Goal: Complete application form

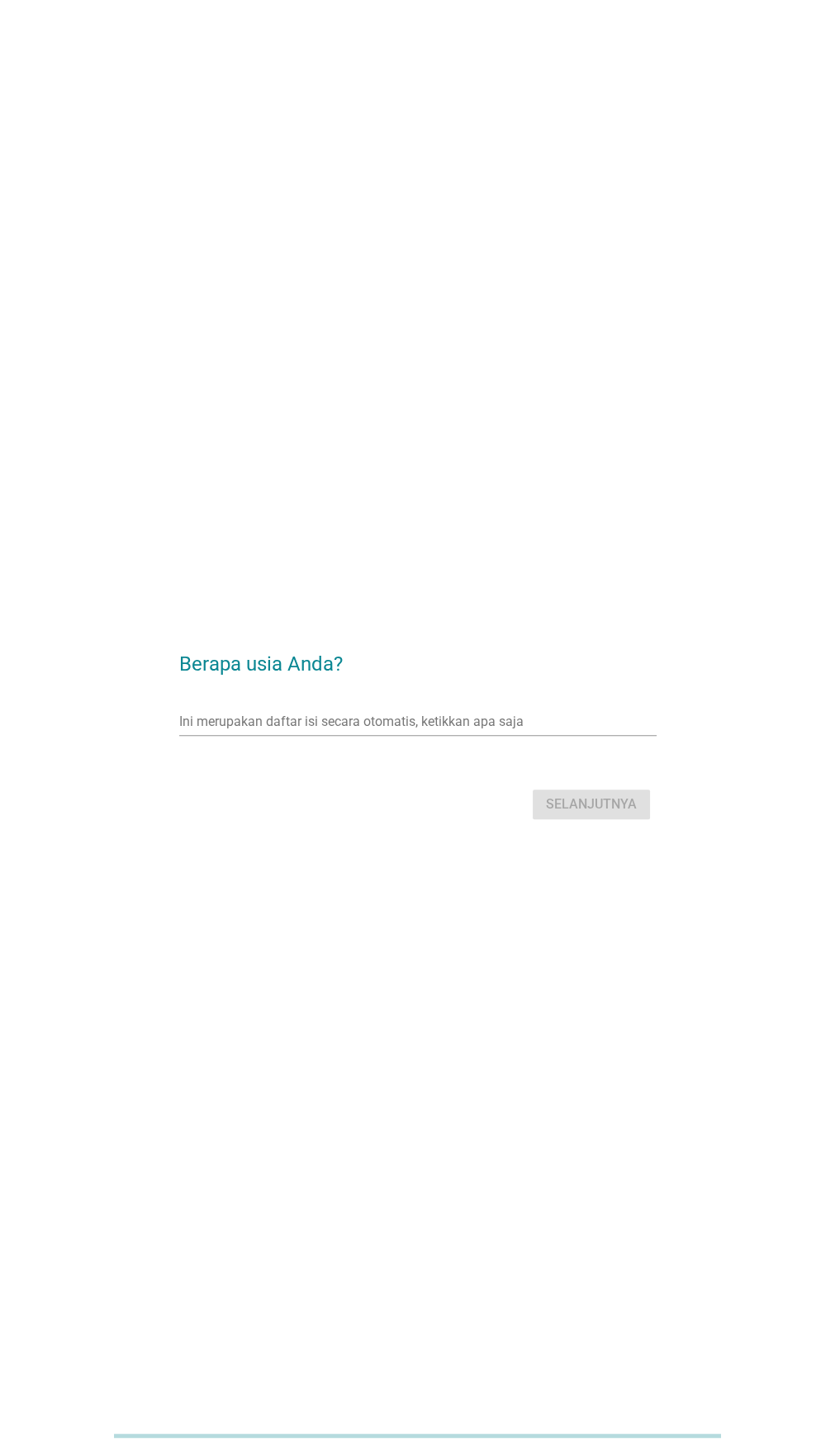
click at [407, 735] on input "Ini merupakan daftar isi secara otomatis, ketikkan apa saja" at bounding box center [406, 721] width 454 height 27
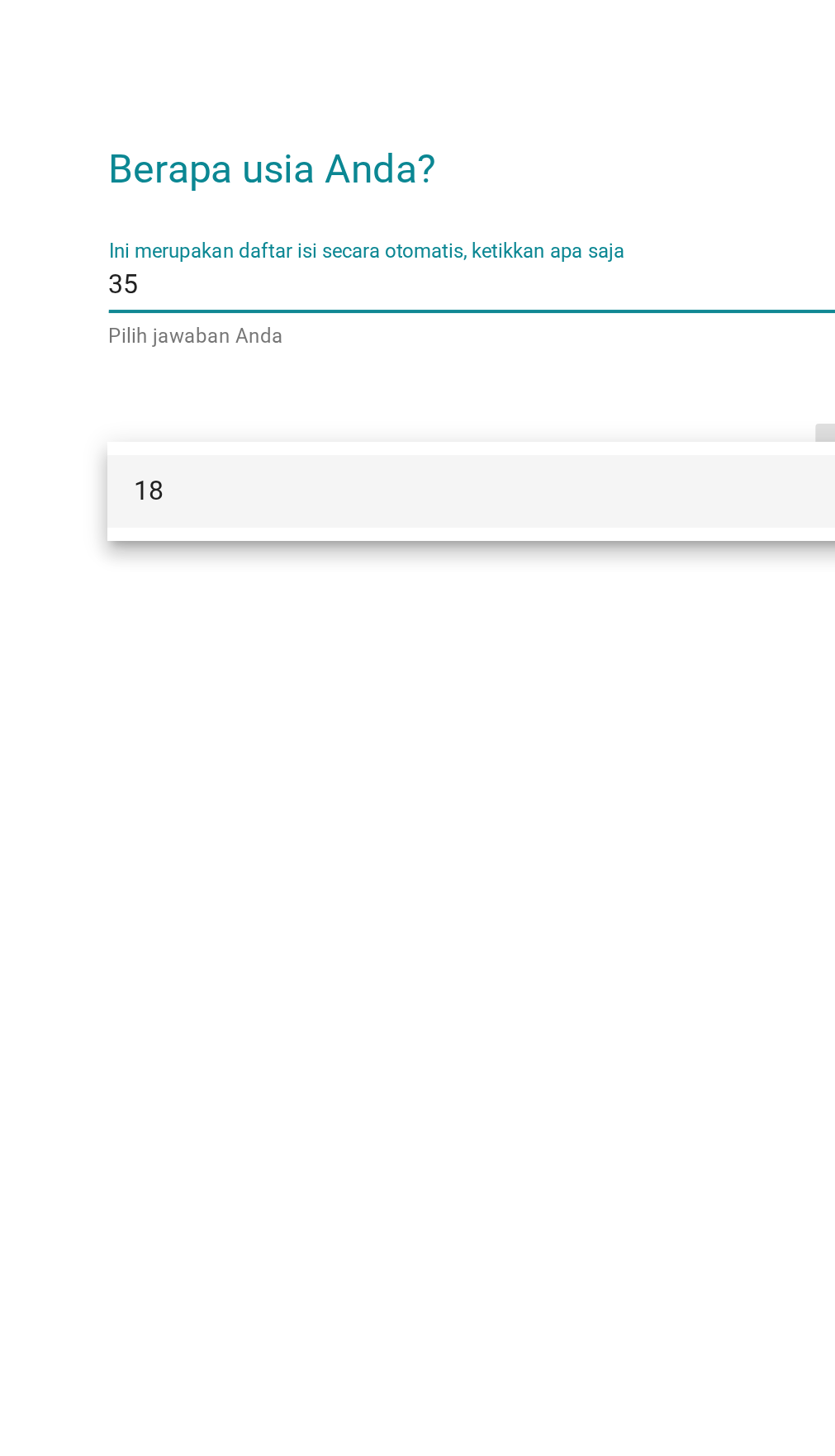
type input "3"
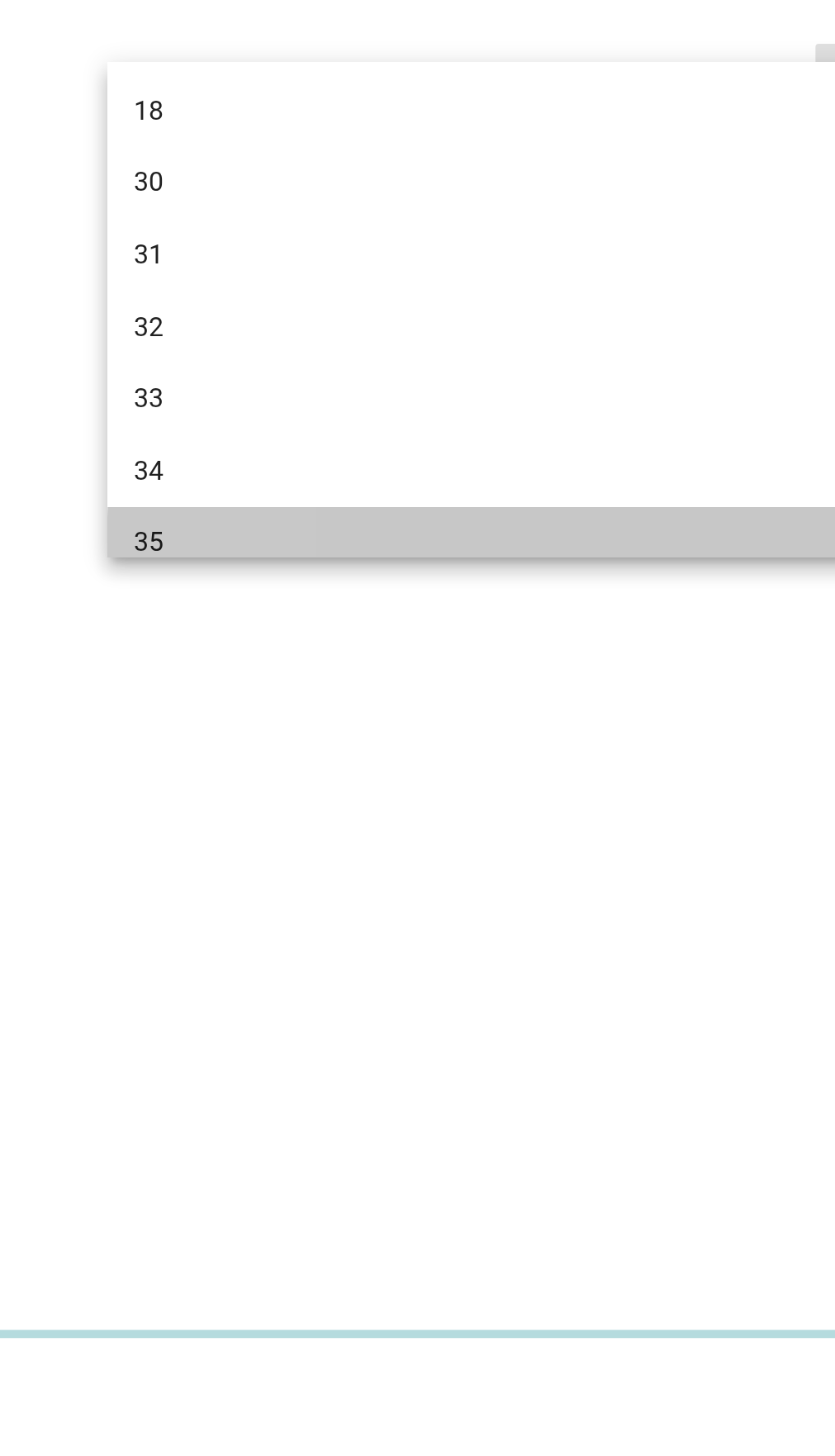
click at [383, 1032] on div "35" at bounding box center [398, 1039] width 414 height 20
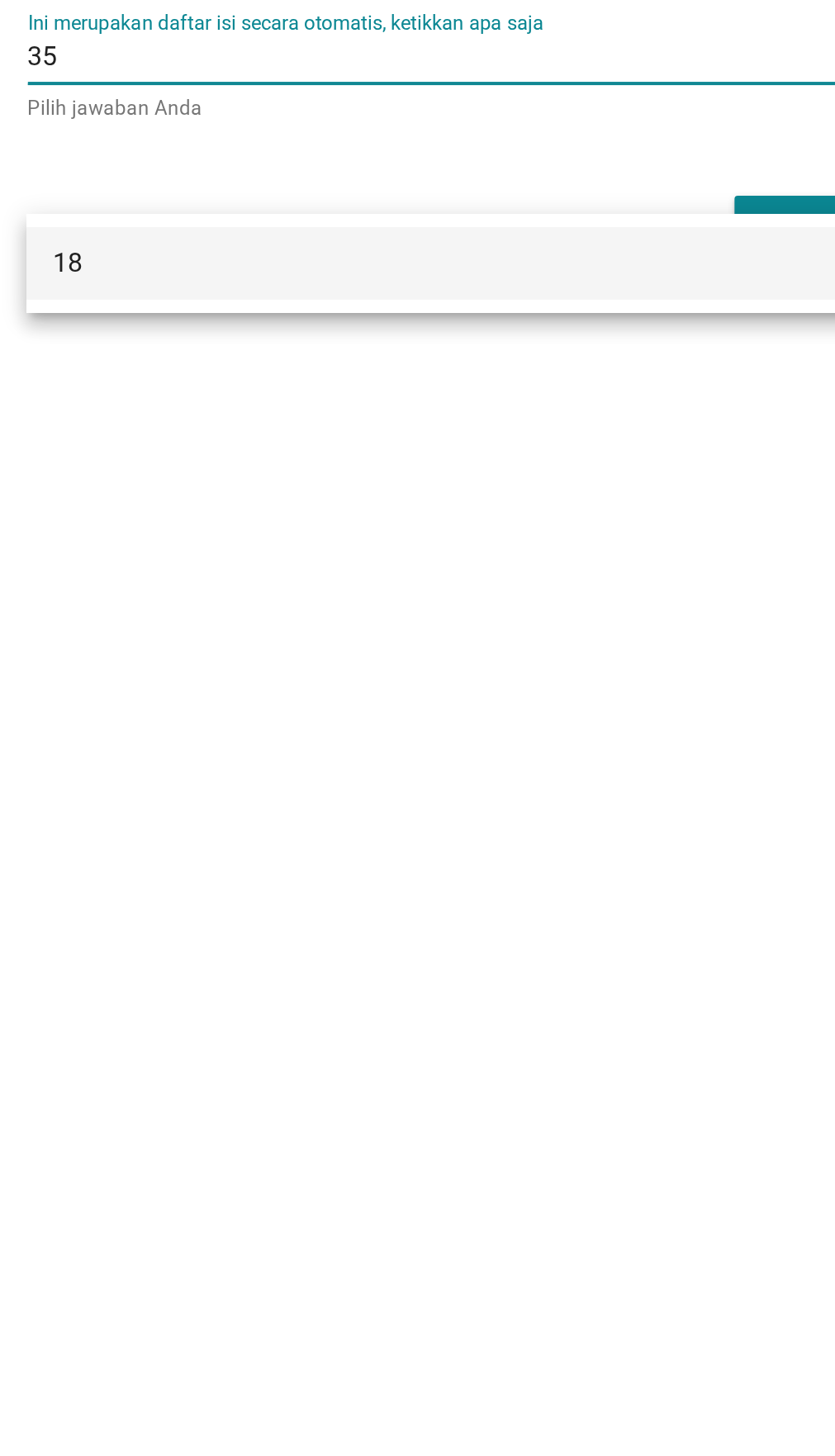
type input "35"
click at [486, 982] on div "Berapa usia Anda? Ini merupakan daftar isi secara otomatis, ketikkan apa saja 3…" at bounding box center [417, 728] width 835 height 1456
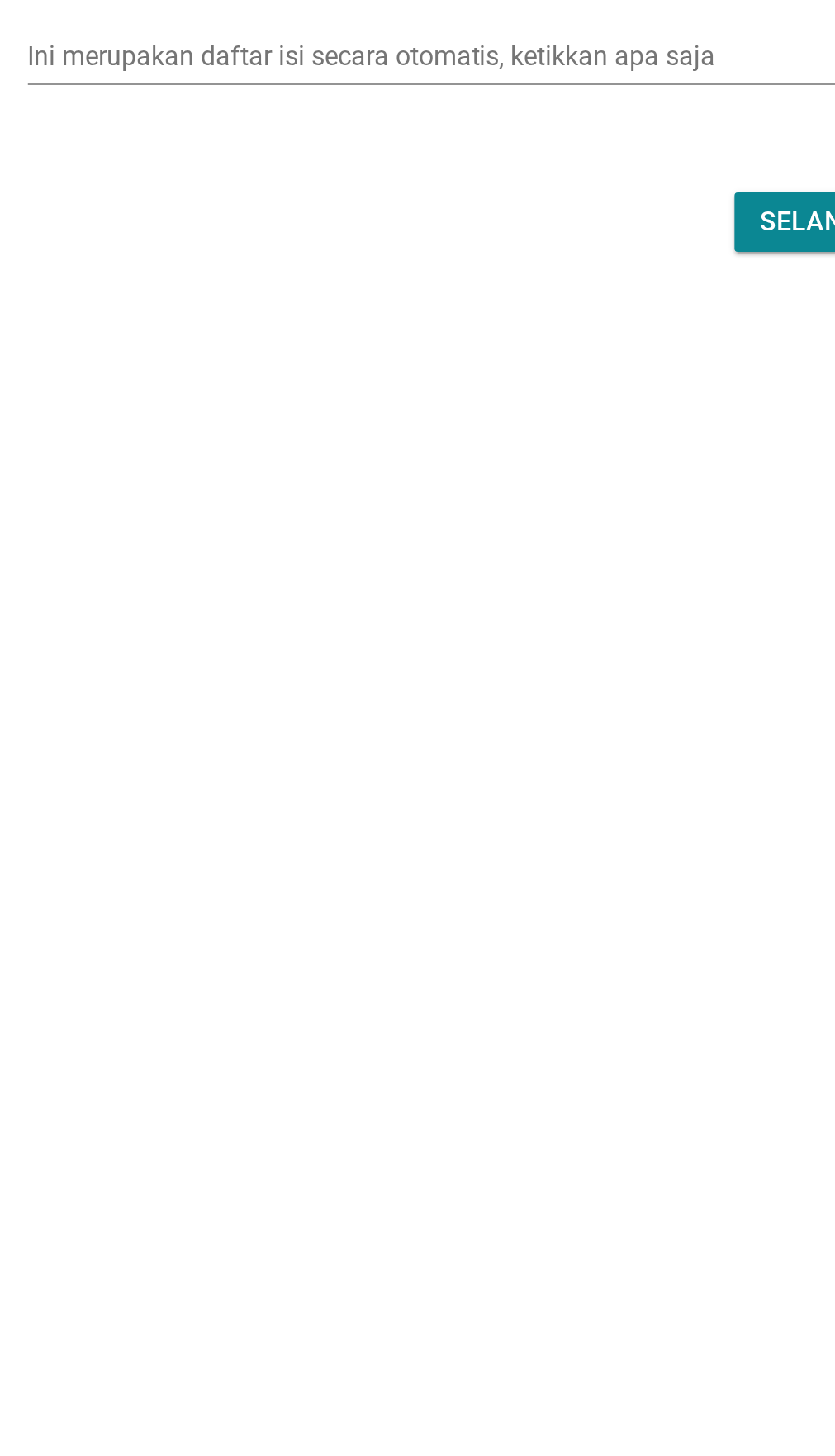
click at [539, 734] on input "Ini merupakan daftar isi secara otomatis, ketikkan apa saja" at bounding box center [406, 721] width 454 height 27
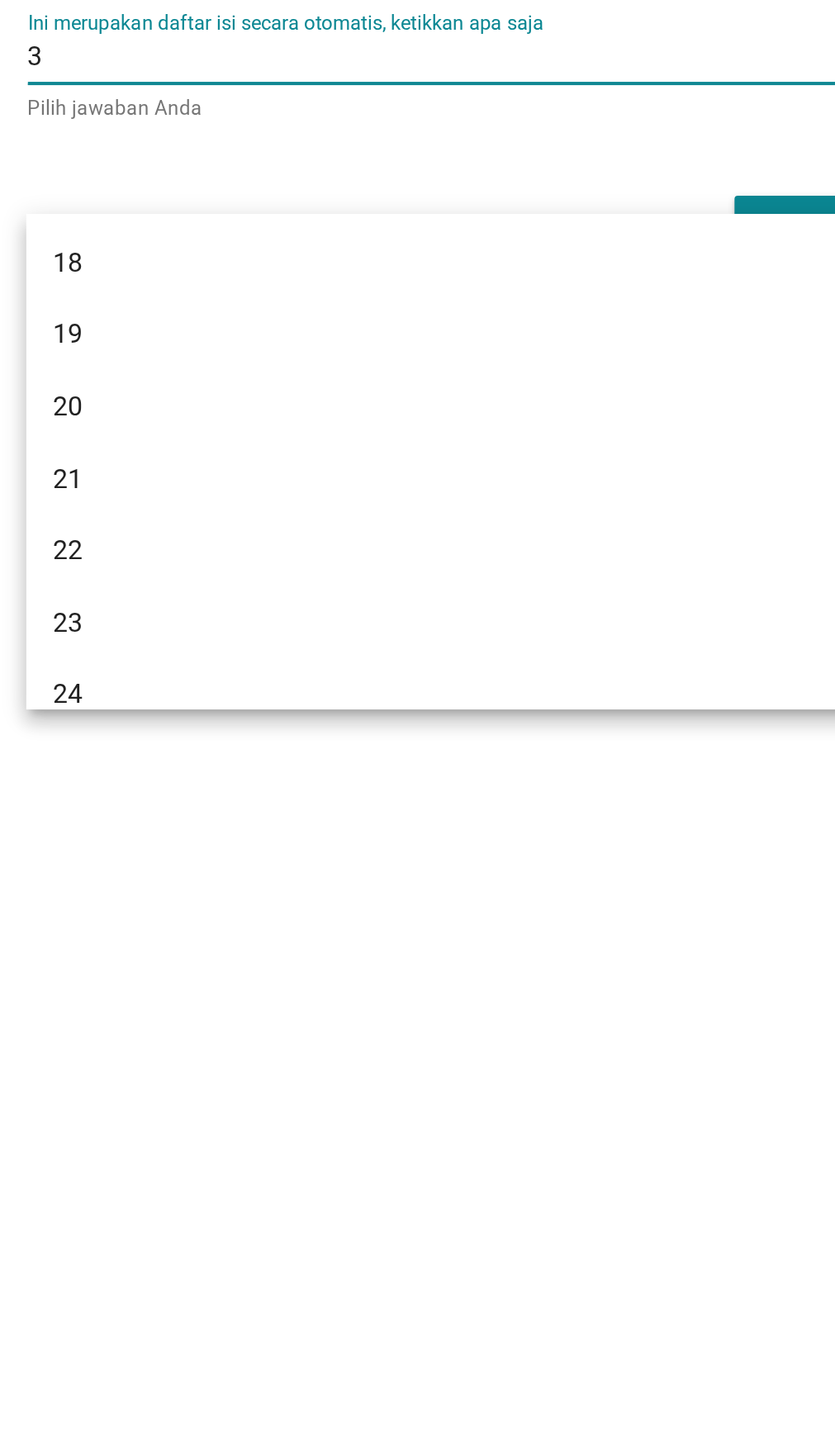
type input "35"
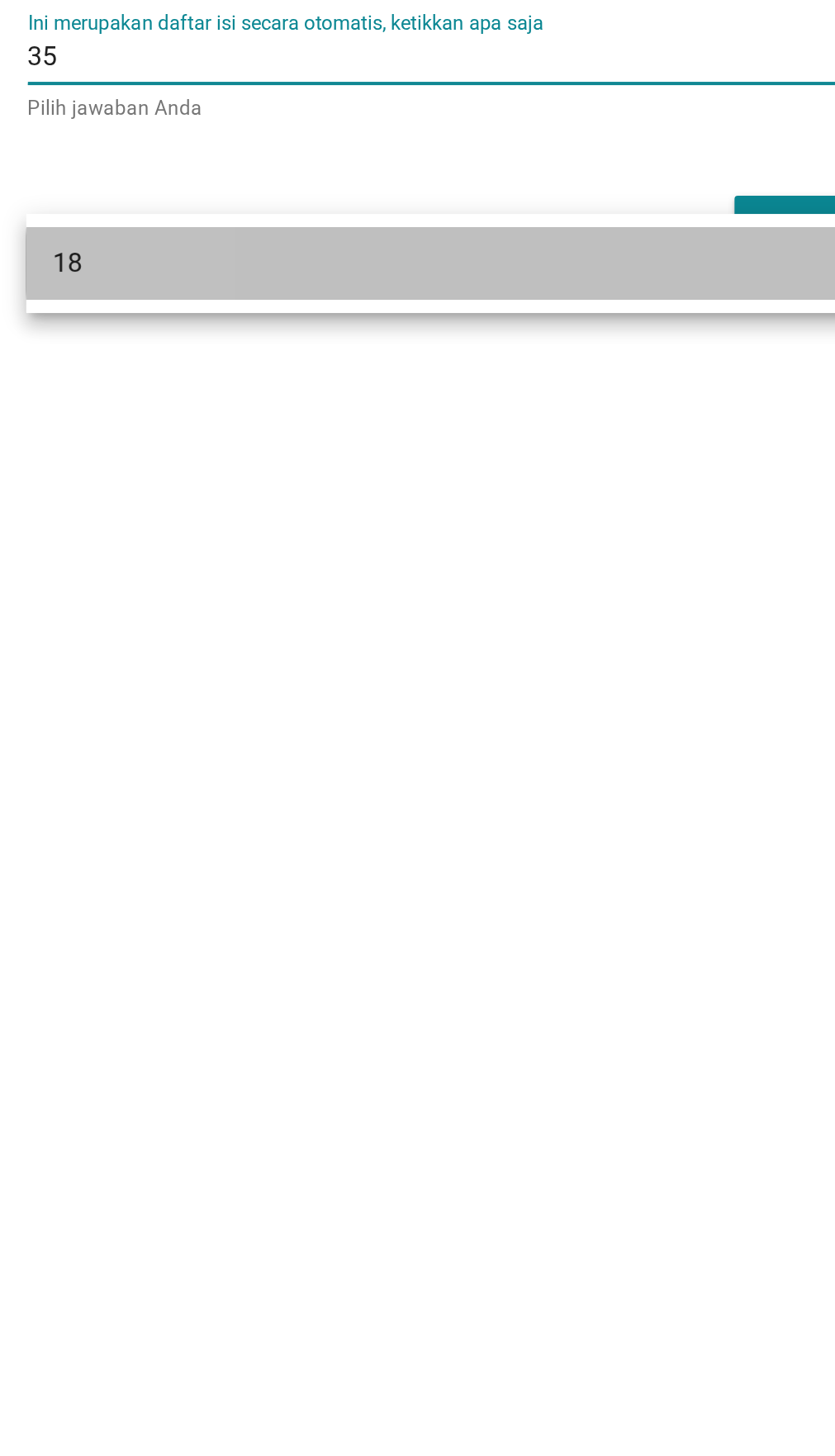
click at [535, 835] on div "18" at bounding box center [416, 824] width 477 height 36
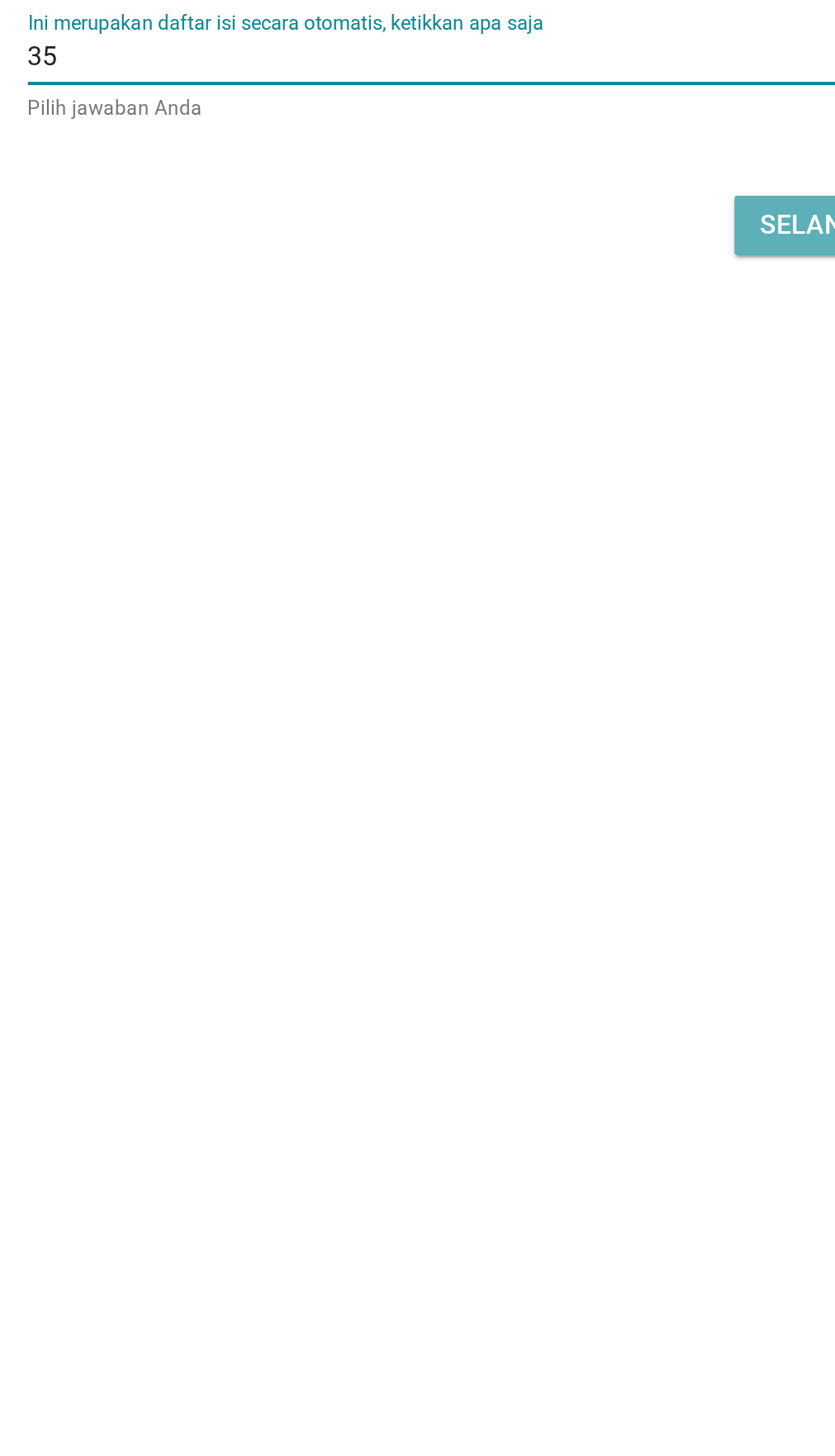
click at [547, 813] on font "Selanjutnya" at bounding box center [590, 804] width 90 height 15
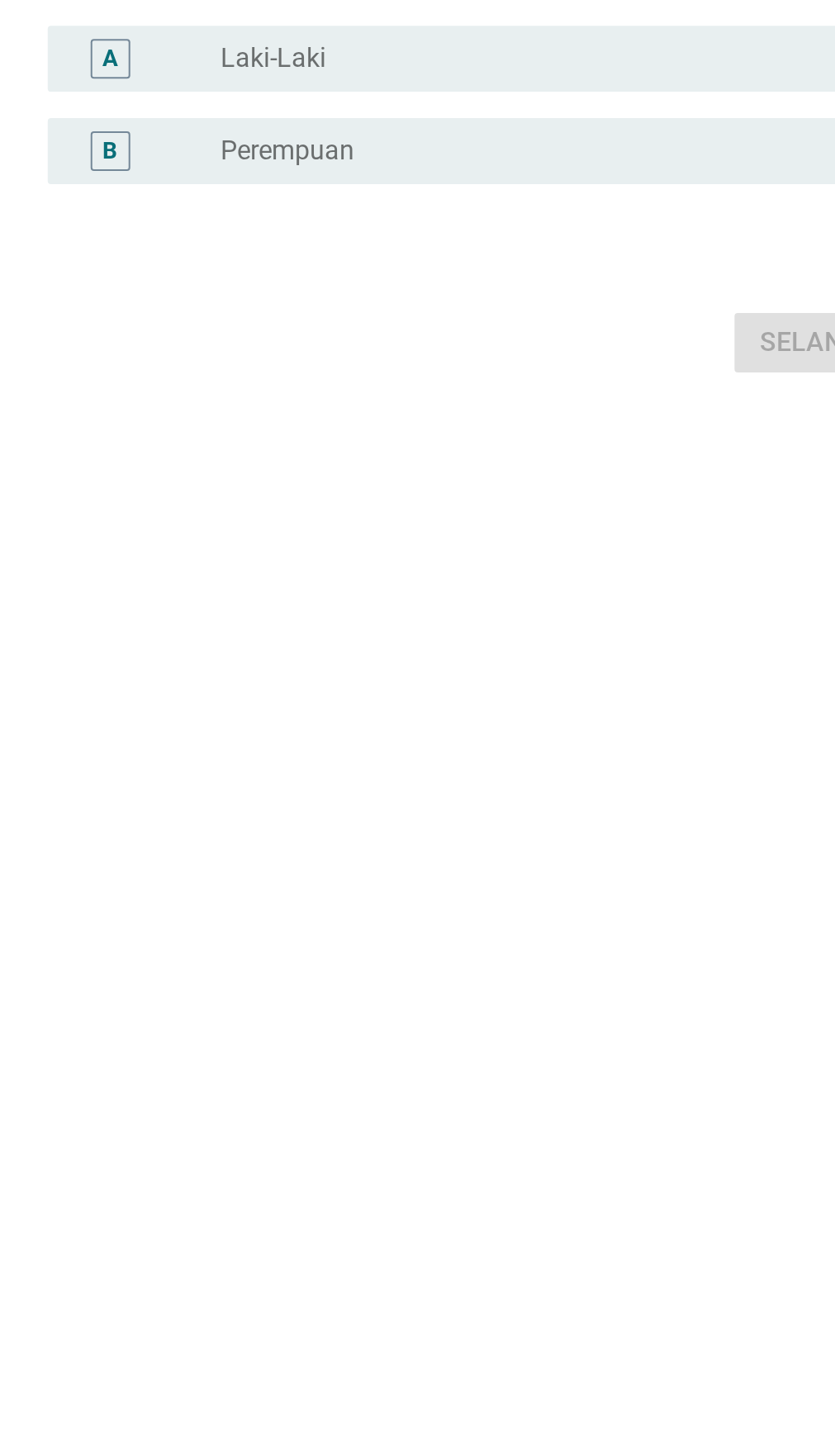
click at [515, 746] on div "radio_button_unchecked Perempuan" at bounding box center [453, 738] width 354 height 16
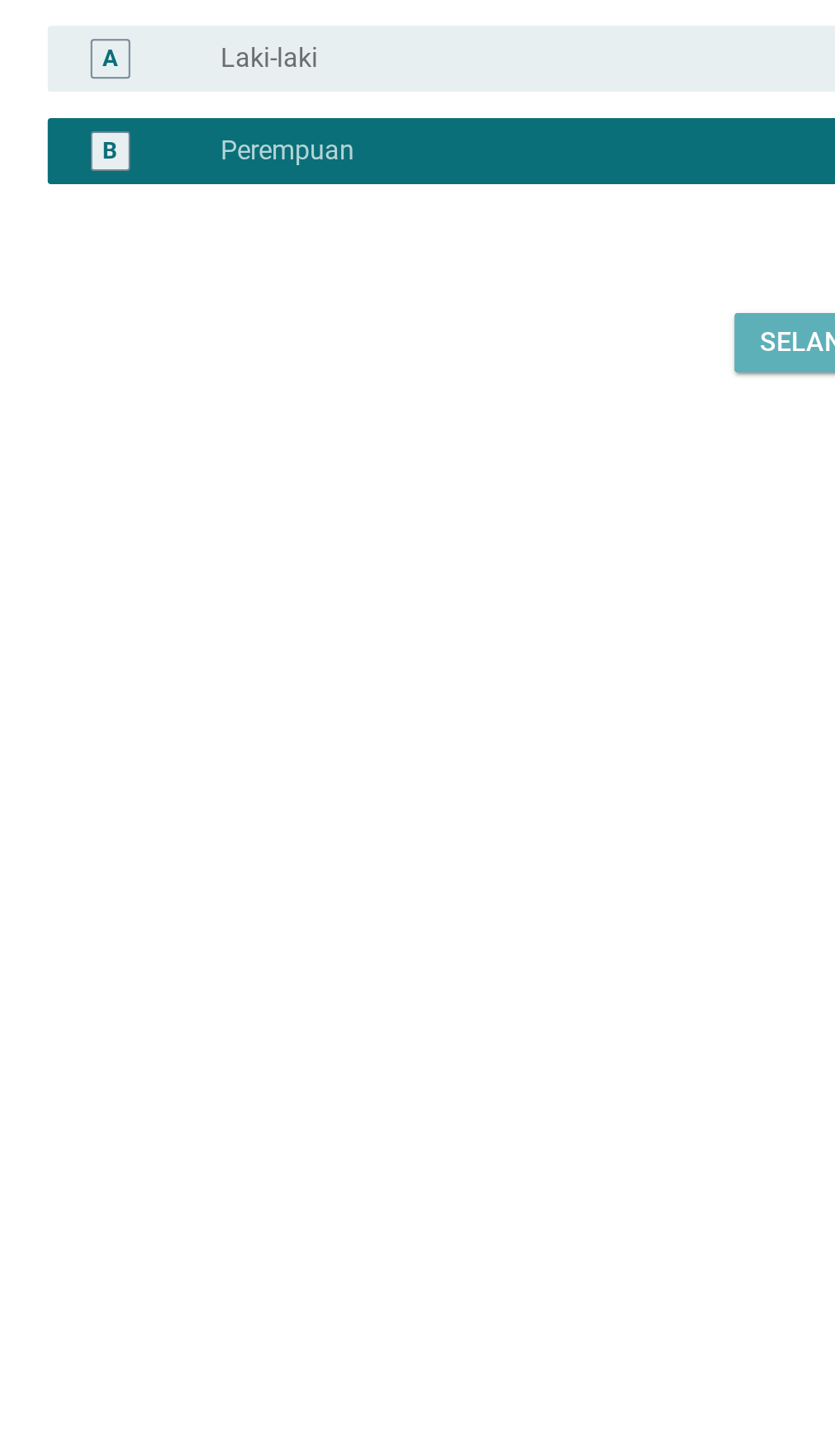
click at [552, 849] on button "Selanjutnya" at bounding box center [591, 834] width 117 height 30
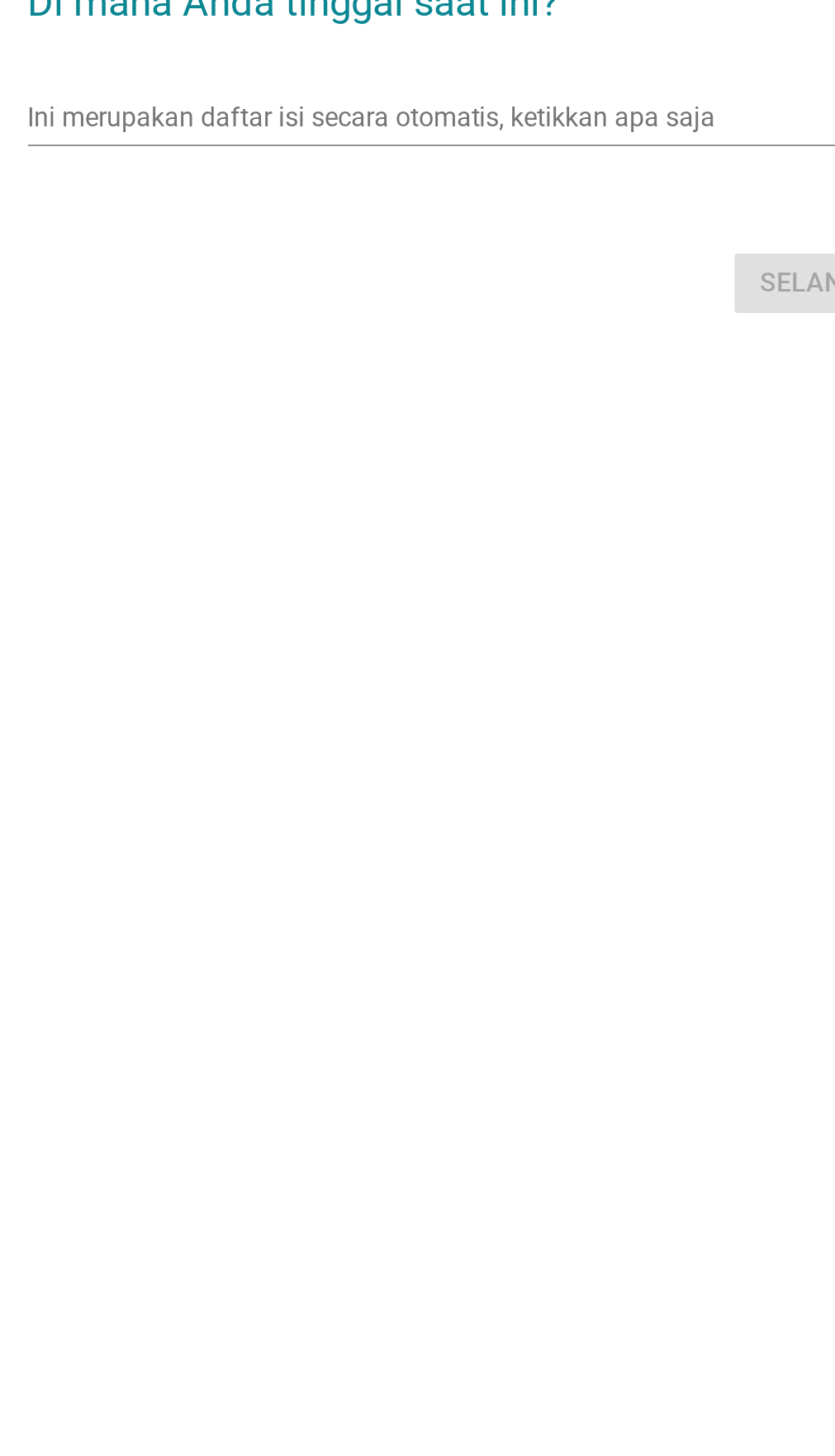
scroll to position [30, 0]
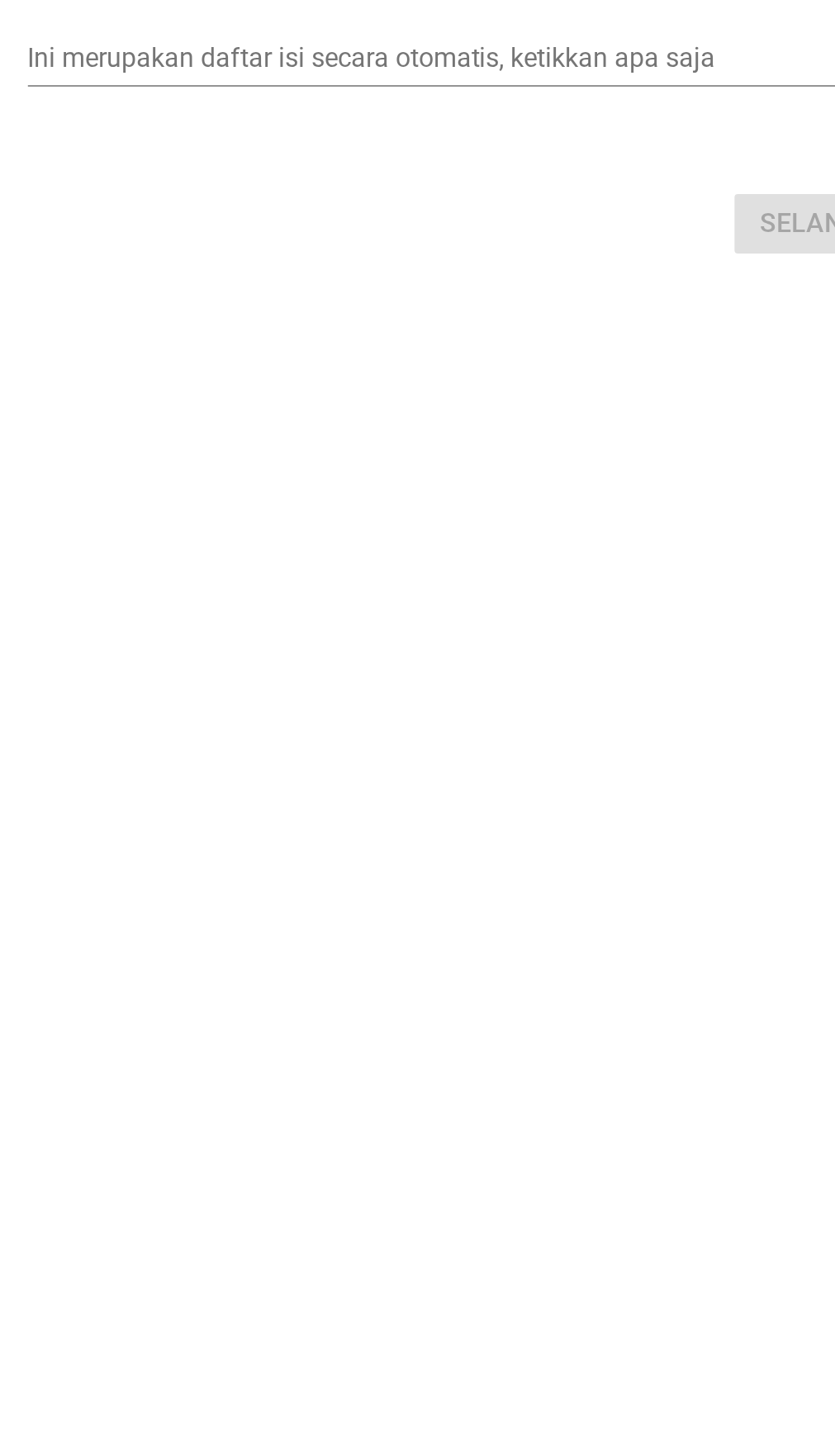
click at [334, 705] on div "Ini merupakan daftar isi secara otomatis, ketikkan apa saja panah_turun_bawah" at bounding box center [417, 692] width 477 height 27
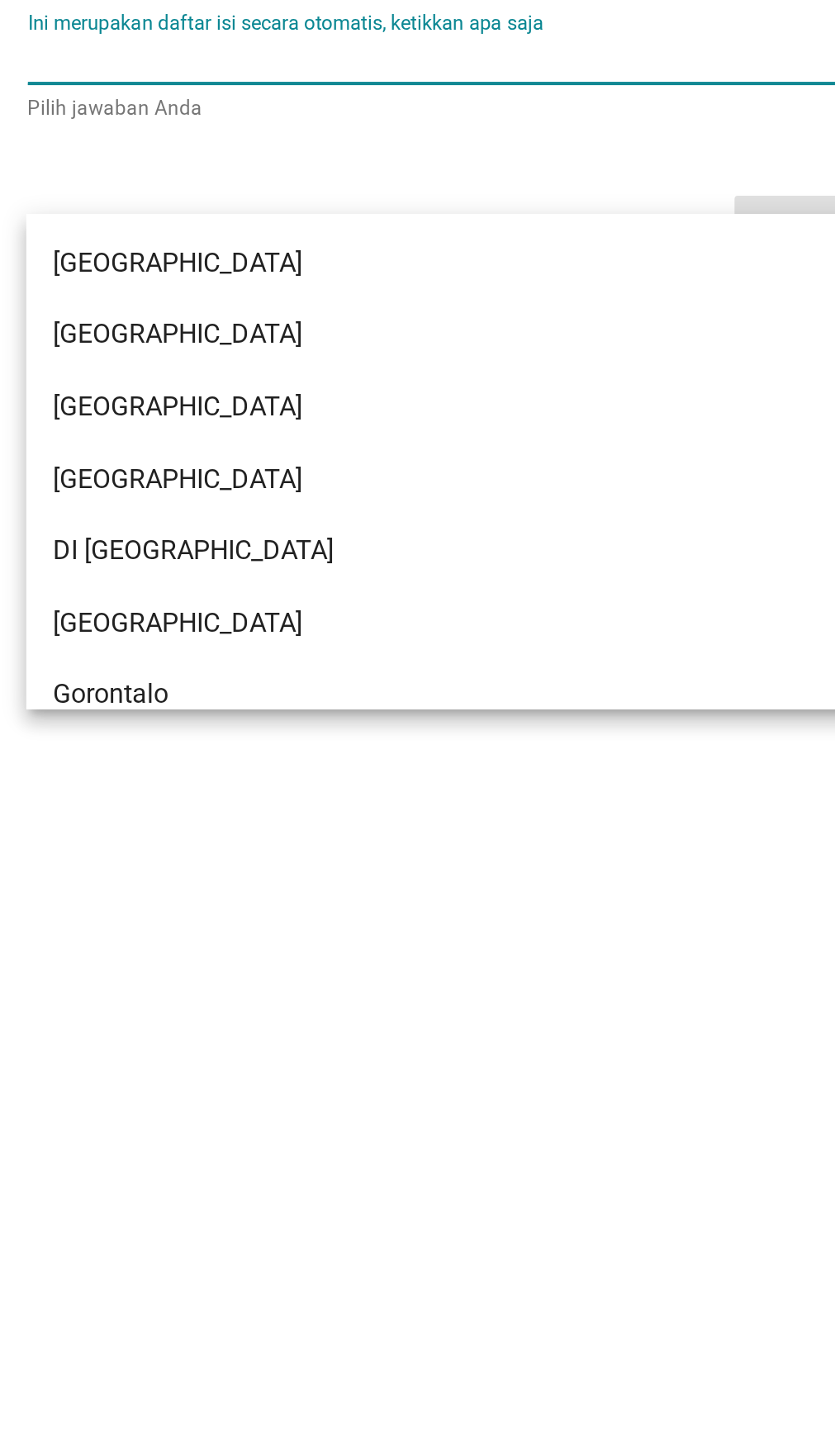
scroll to position [29, 0]
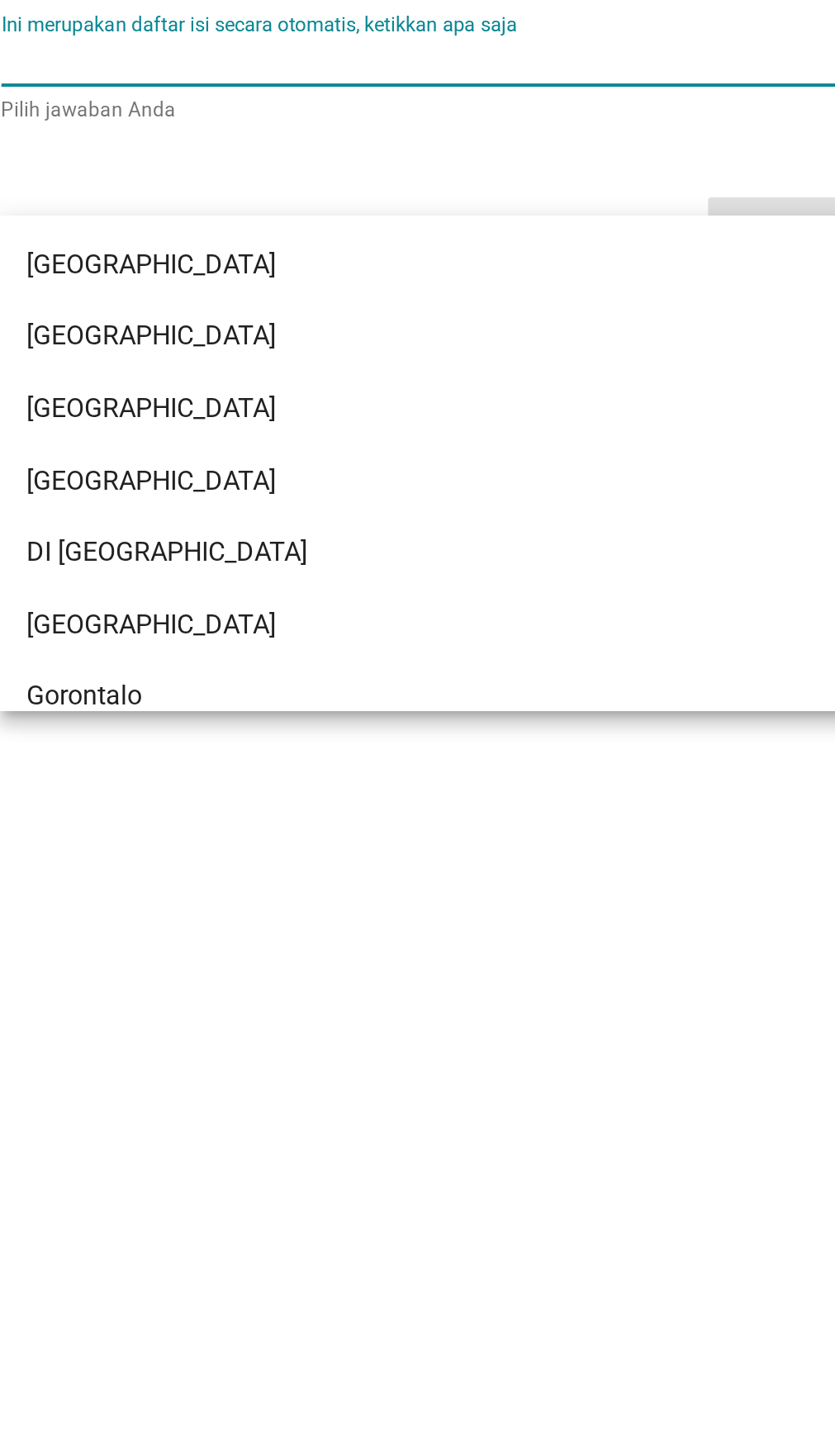
click at [404, 965] on div "[GEOGRAPHIC_DATA]" at bounding box center [398, 974] width 414 height 20
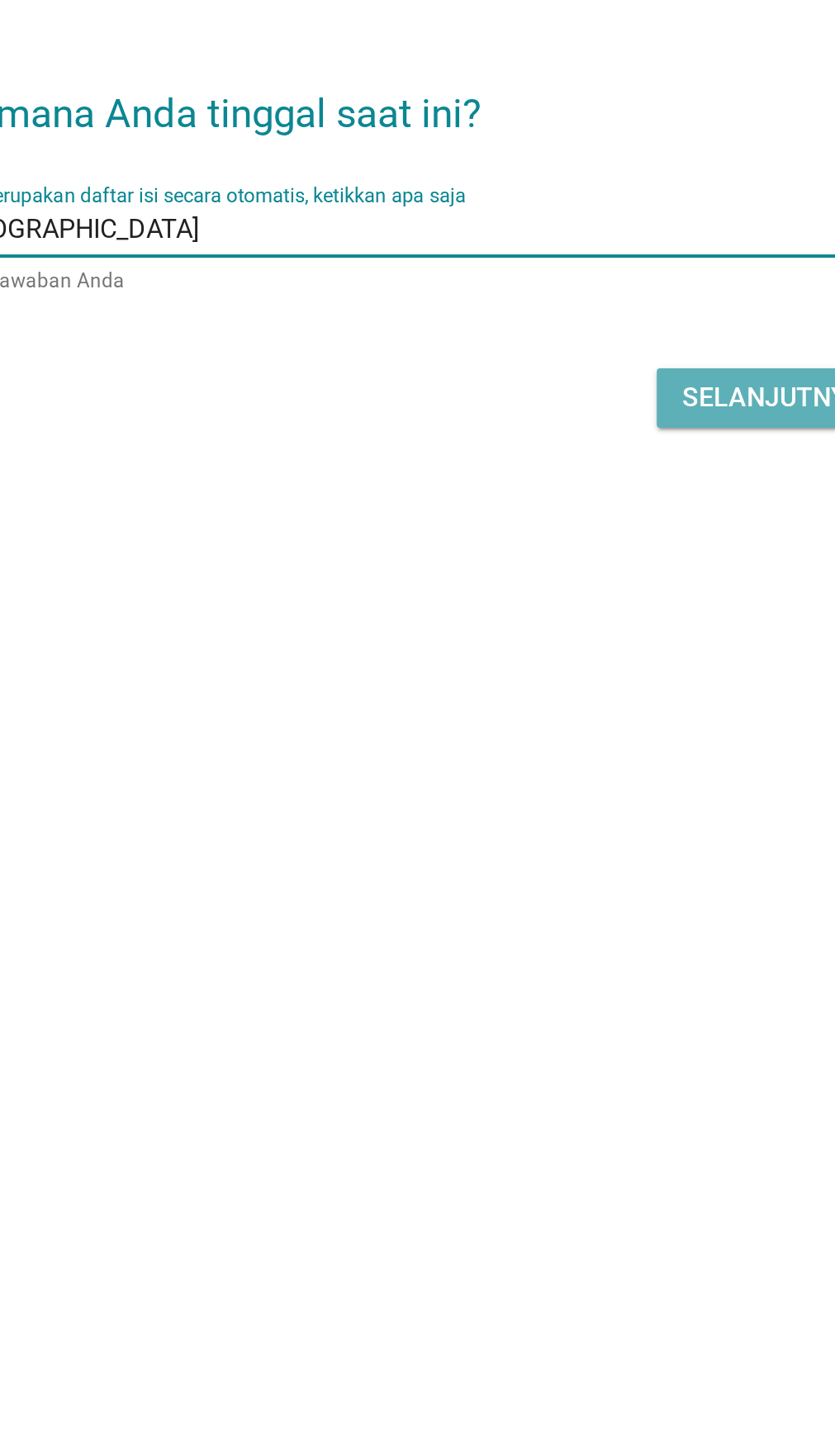
click at [572, 791] on button "Selanjutnya" at bounding box center [591, 776] width 117 height 30
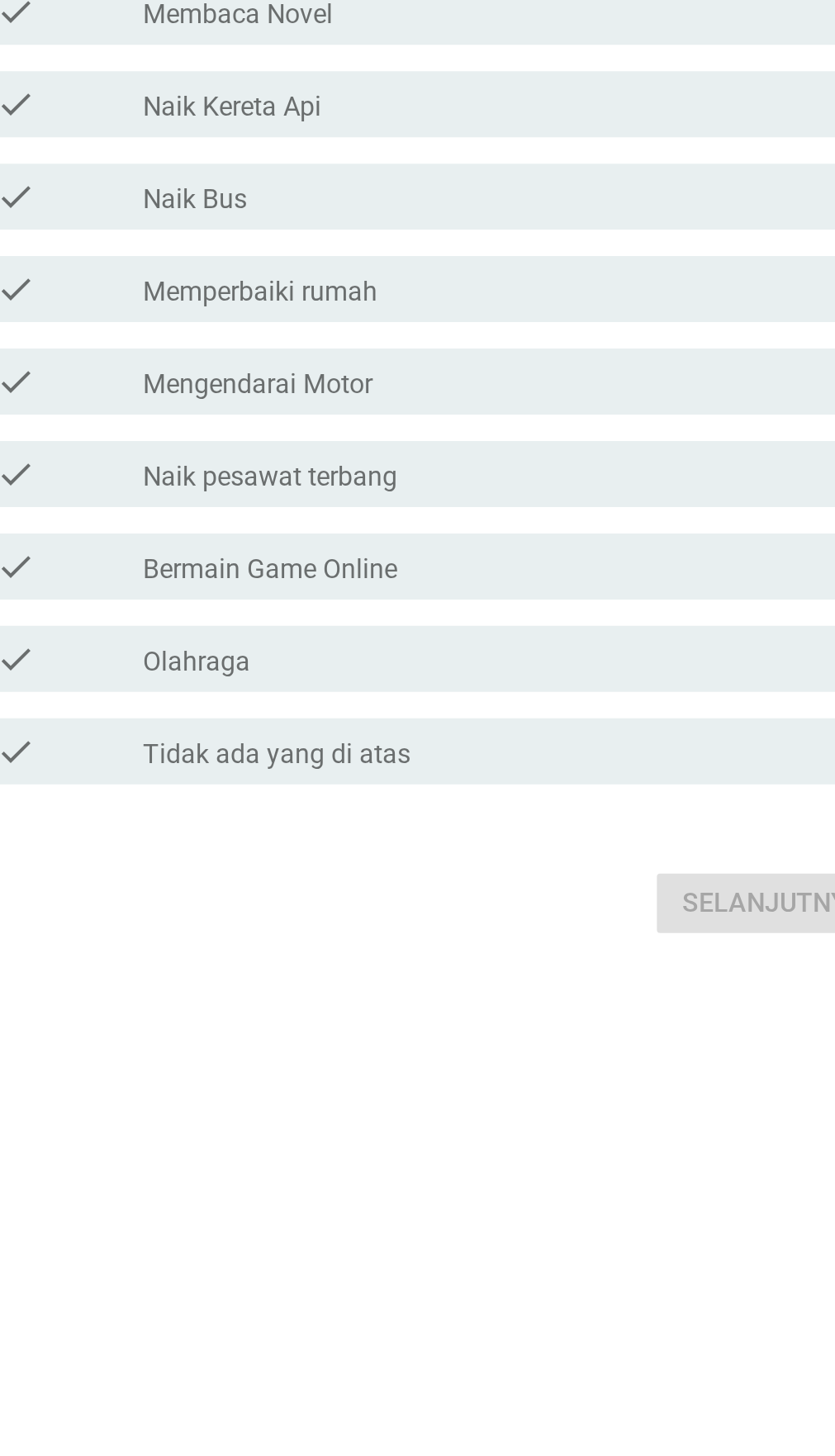
scroll to position [0, 0]
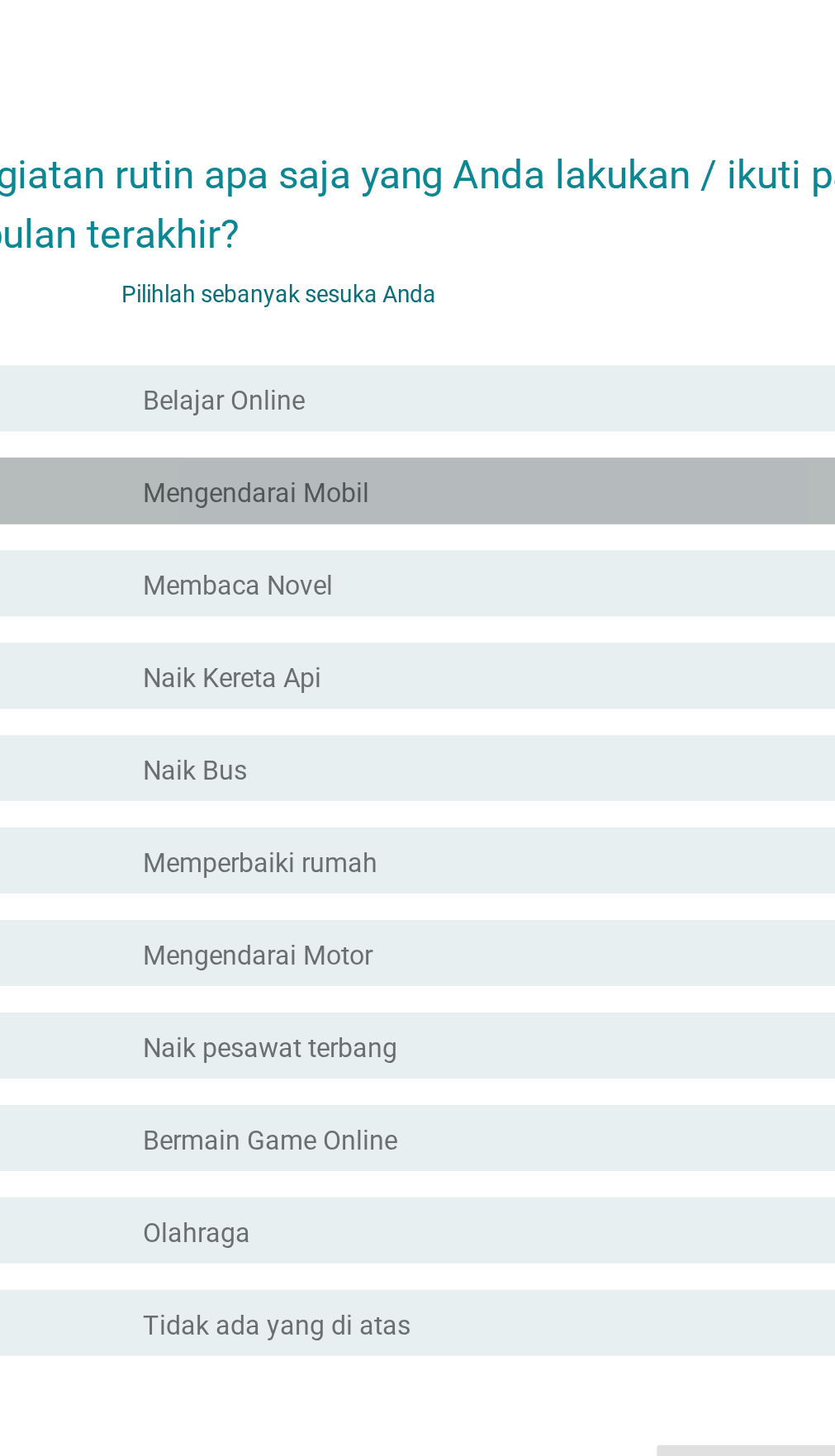
click at [518, 577] on div "garis besar kotak centang kosong Mengendarai Mobil" at bounding box center [460, 566] width 368 height 20
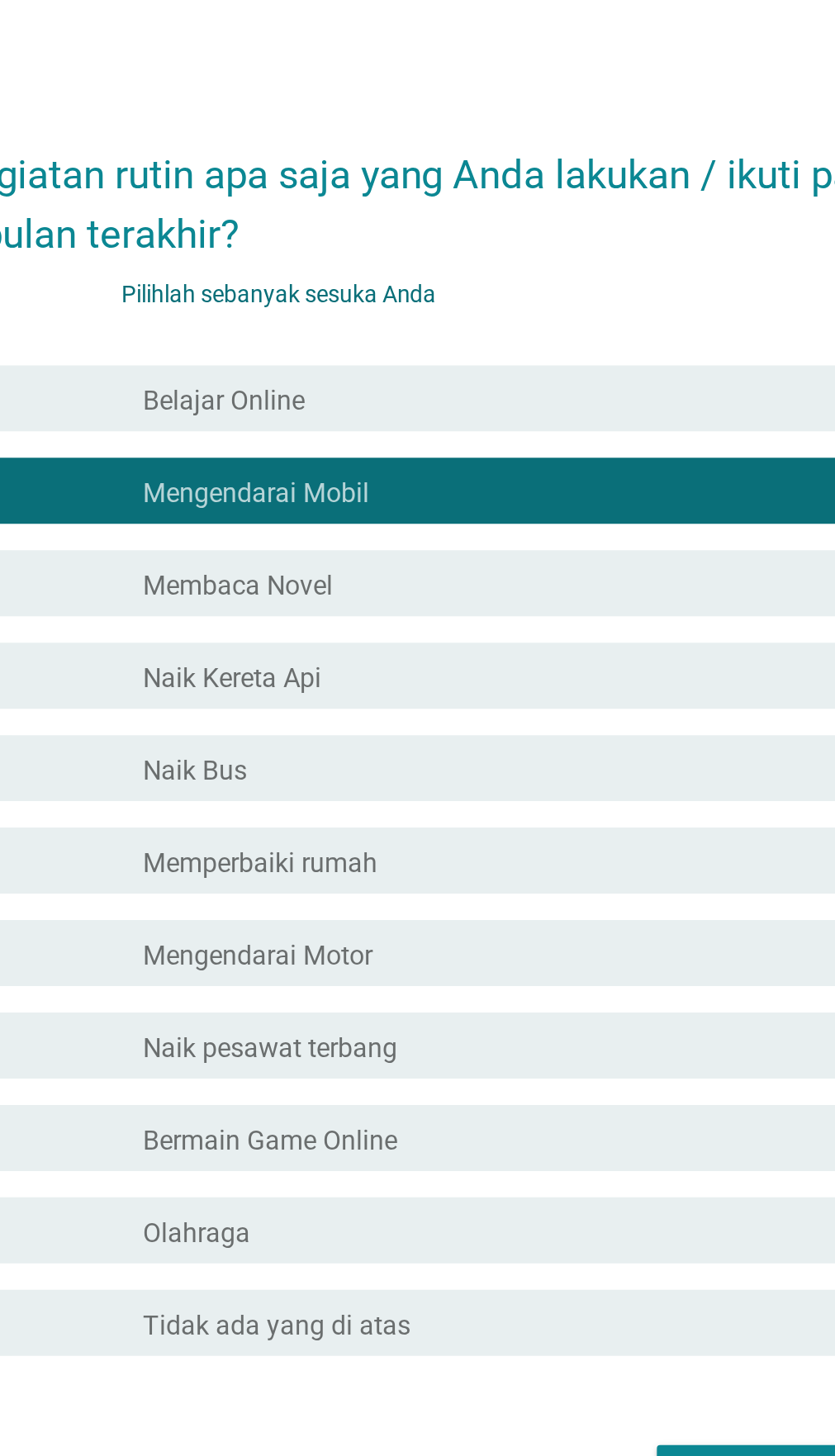
click at [461, 669] on div "garis besar kotak centang kosong Naik Kereta Api" at bounding box center [460, 659] width 368 height 20
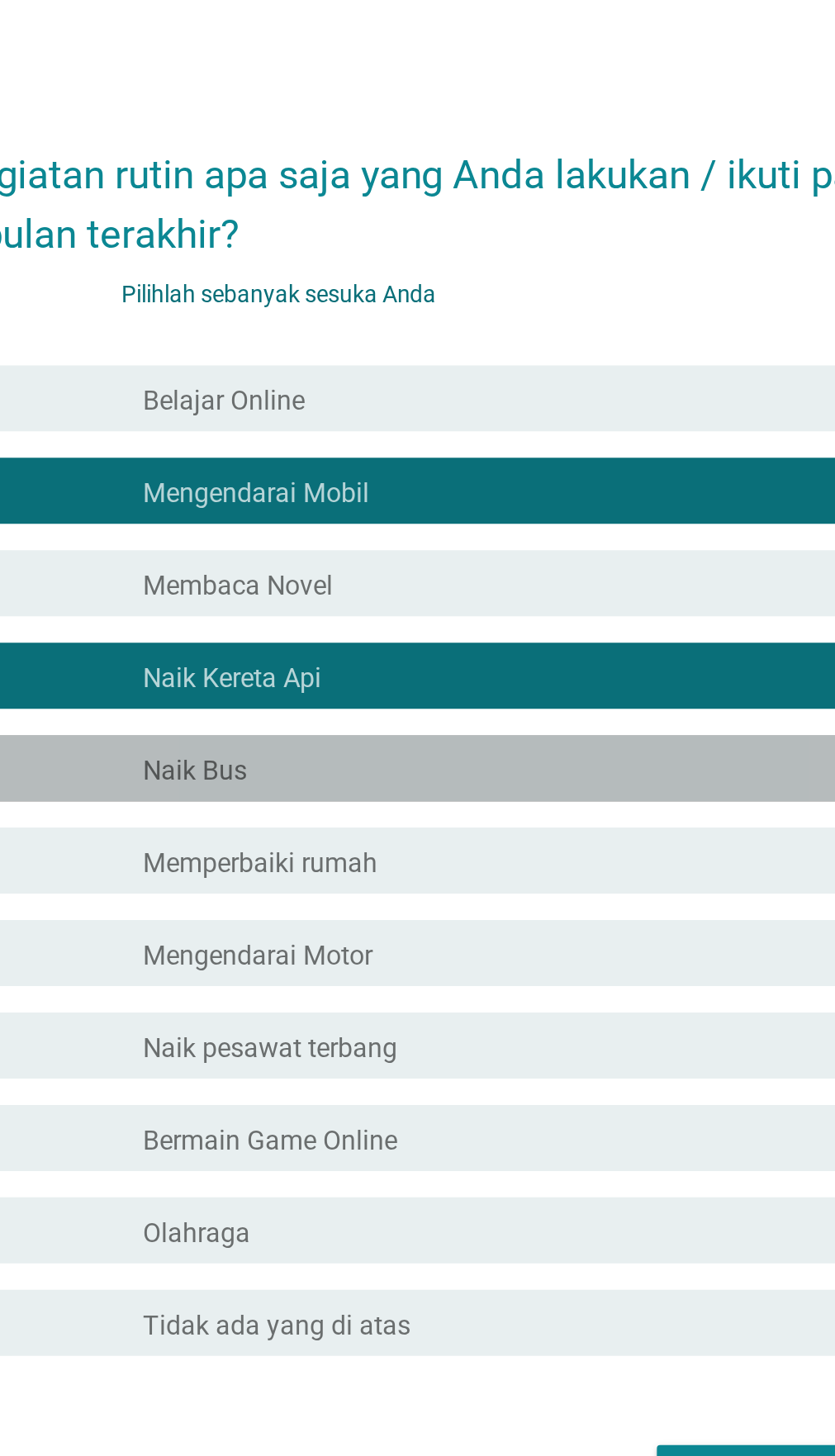
click at [459, 715] on div "garis besar kotak centang kosong Naik Bus" at bounding box center [460, 705] width 368 height 20
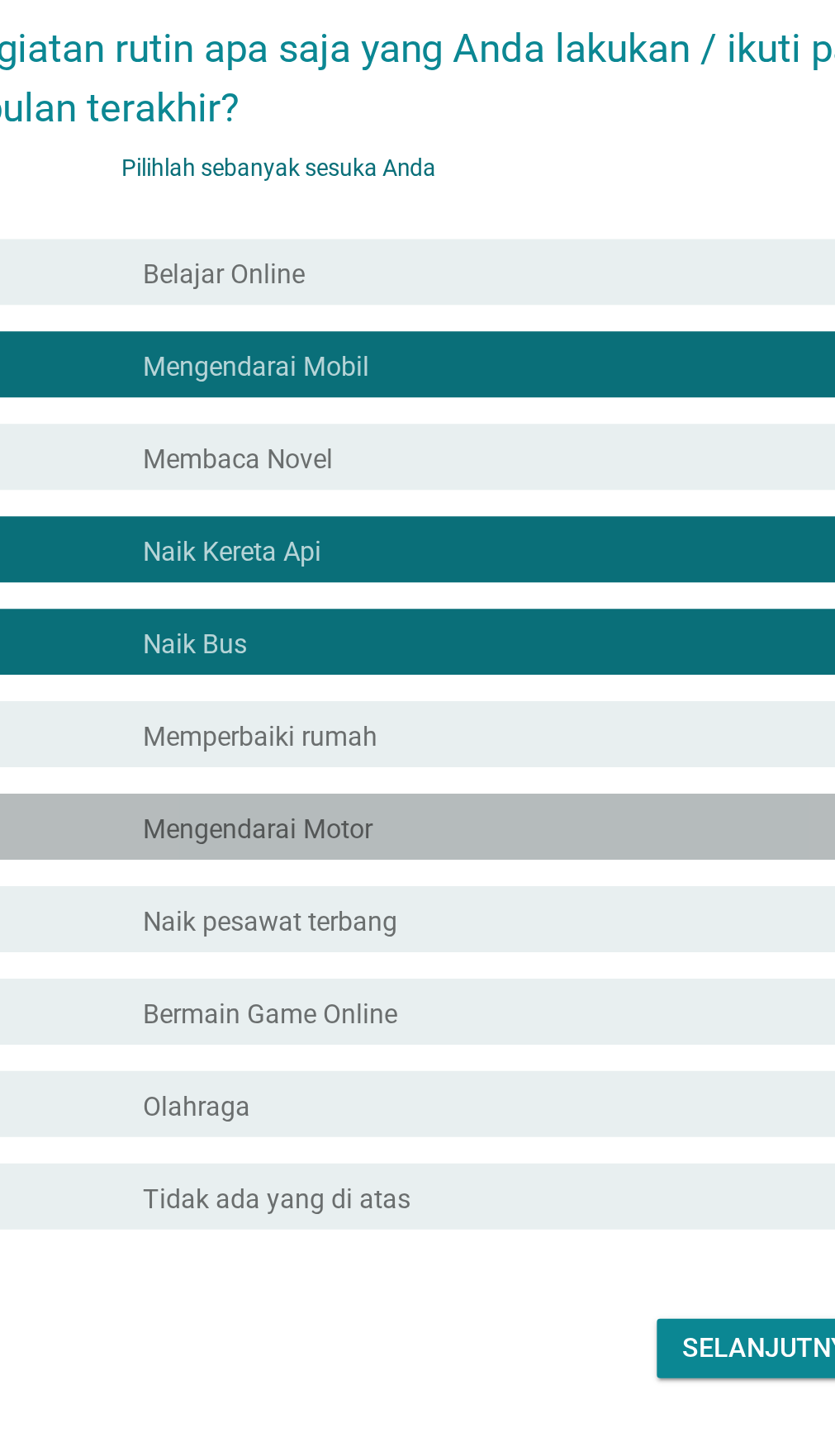
click at [466, 808] on div "garis besar kotak centang kosong Mengendarai Motor" at bounding box center [460, 797] width 368 height 20
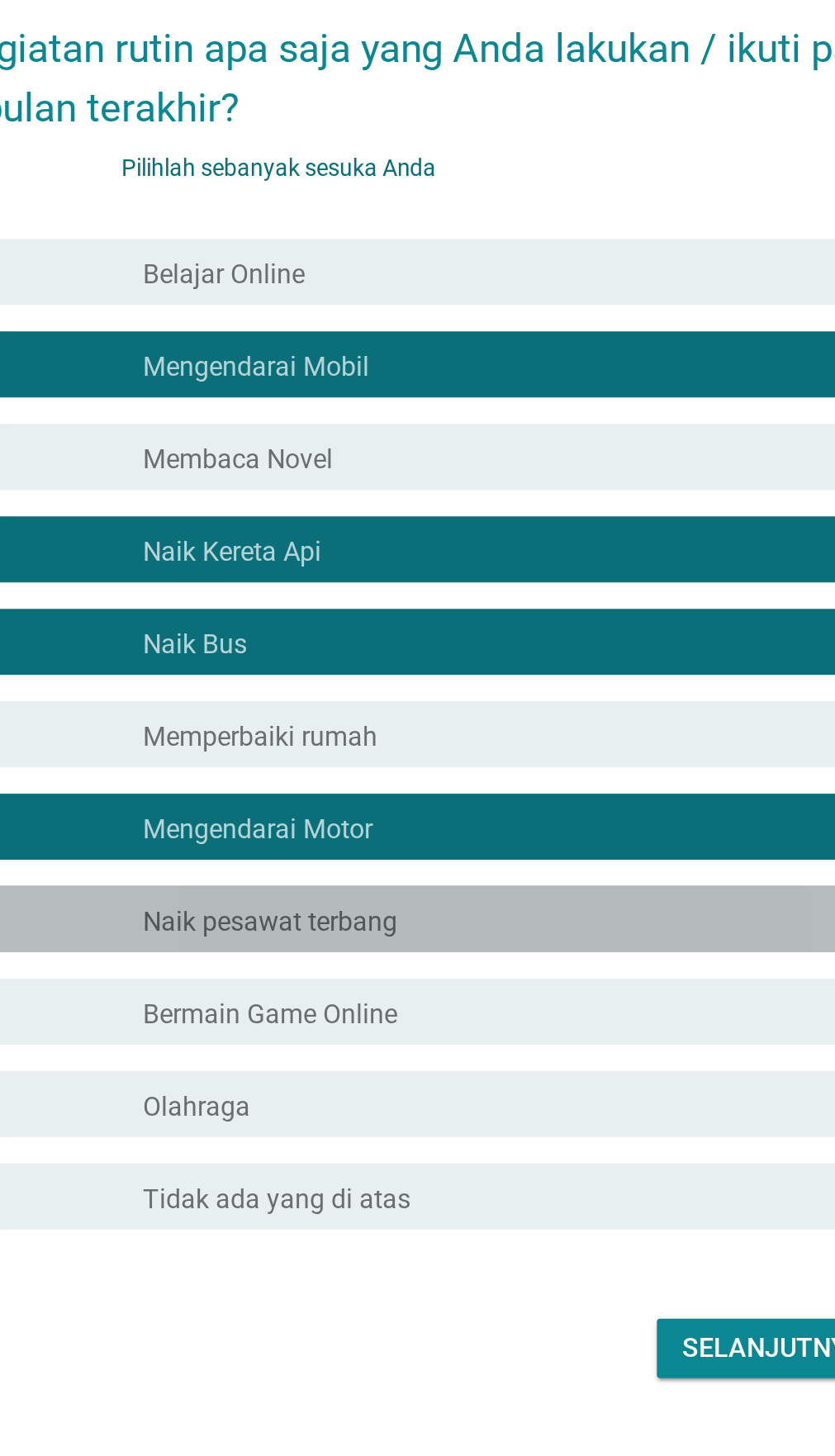
click at [456, 854] on div "garis besar kotak centang kosong Naik pesawat terbang" at bounding box center [460, 843] width 368 height 20
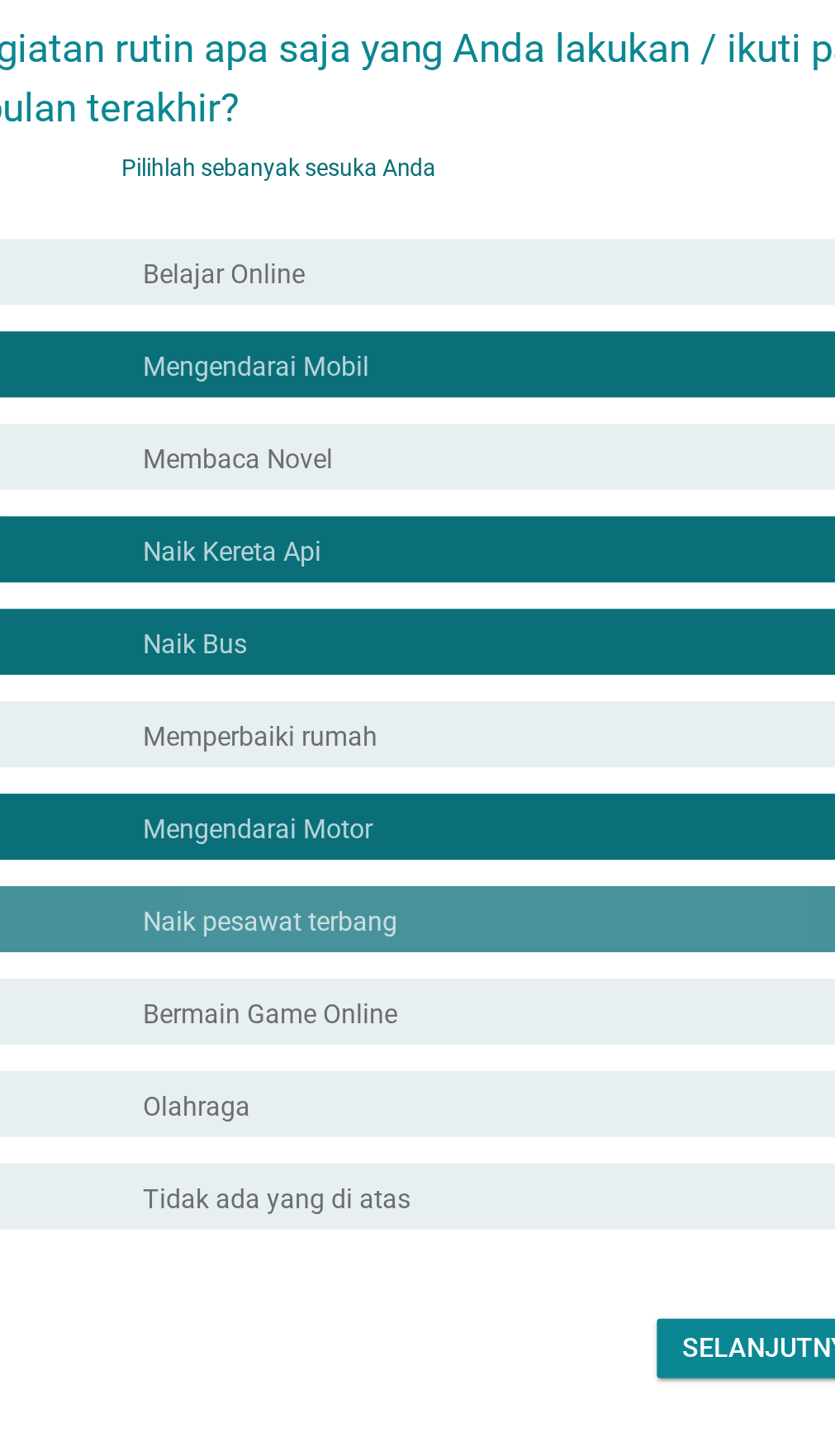
click at [447, 900] on div "garis besar kotak centang kosong Bermain Game Online" at bounding box center [460, 890] width 368 height 20
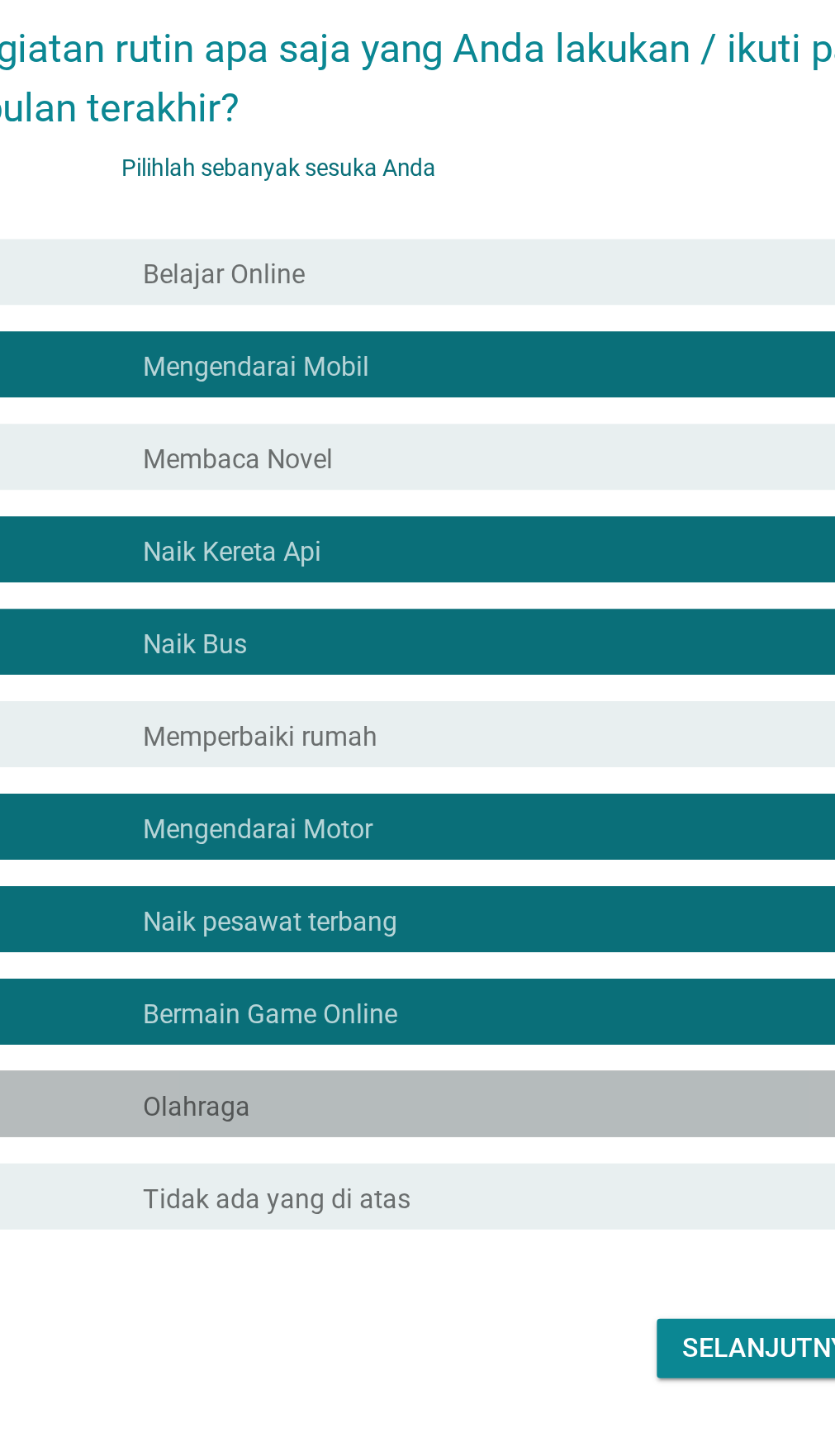
click at [442, 946] on div "garis besar kotak centang kosong Olahraga" at bounding box center [460, 935] width 368 height 20
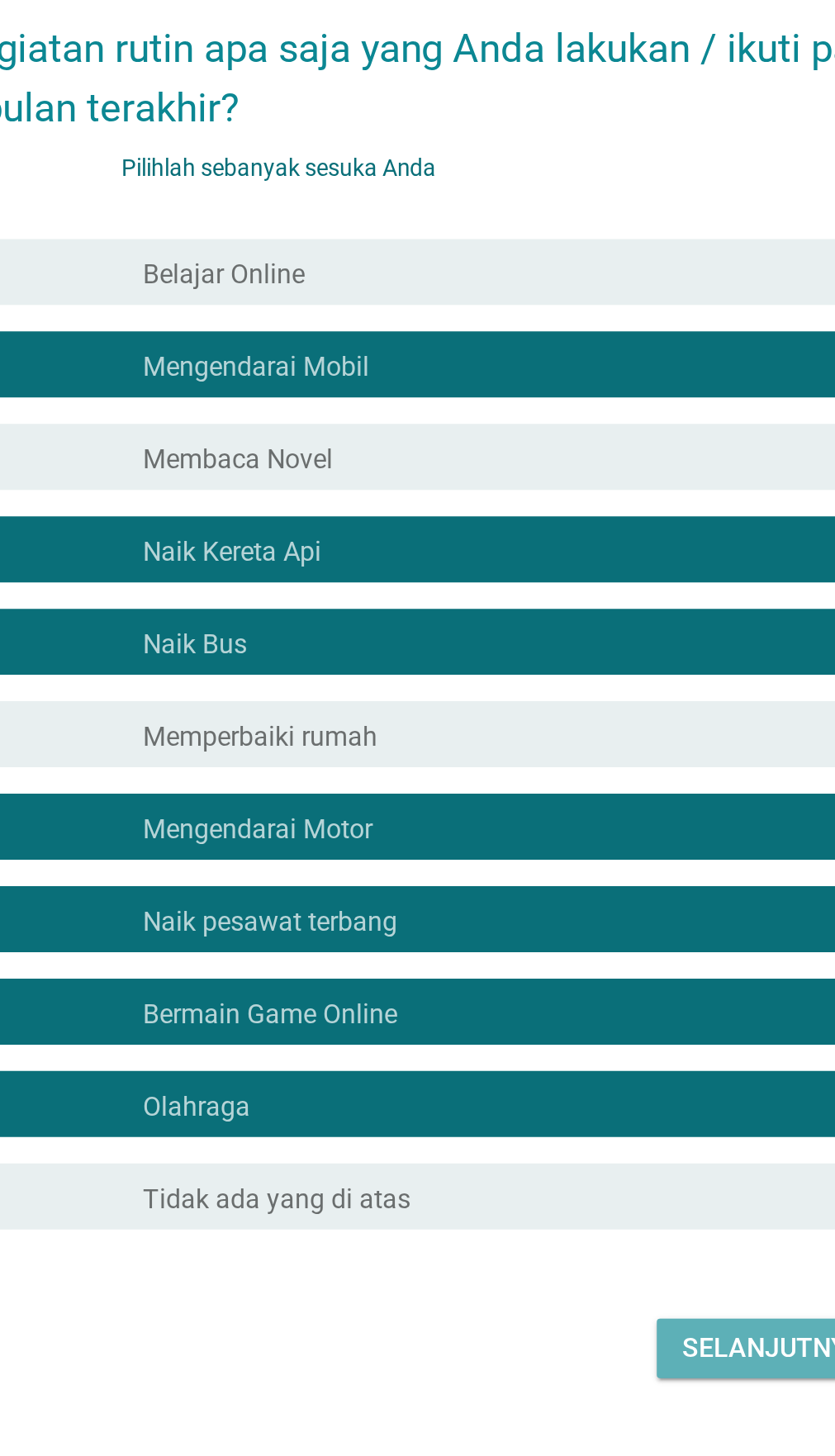
click at [582, 1066] on font "Selanjutnya" at bounding box center [590, 1058] width 90 height 15
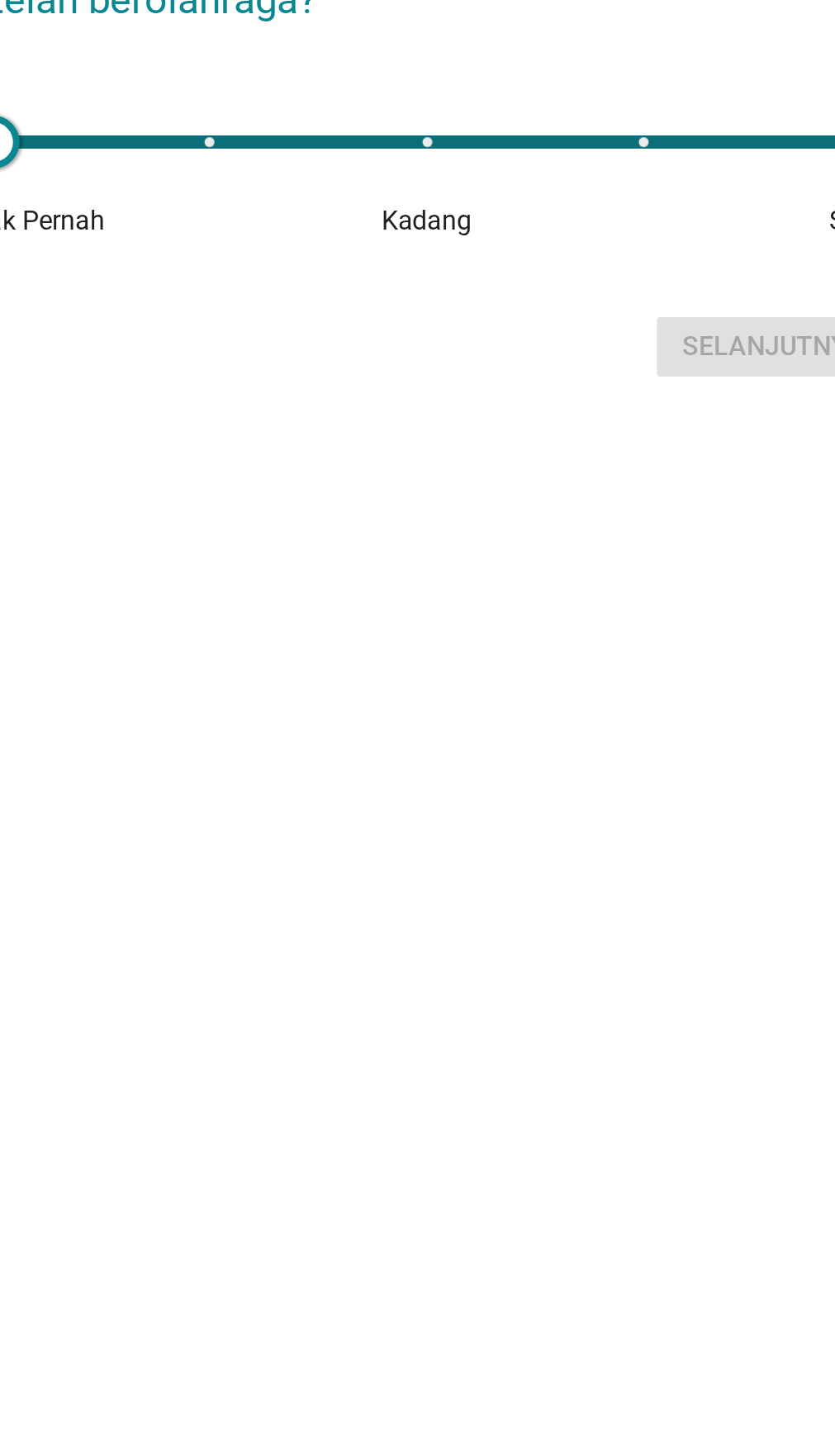
scroll to position [23, 0]
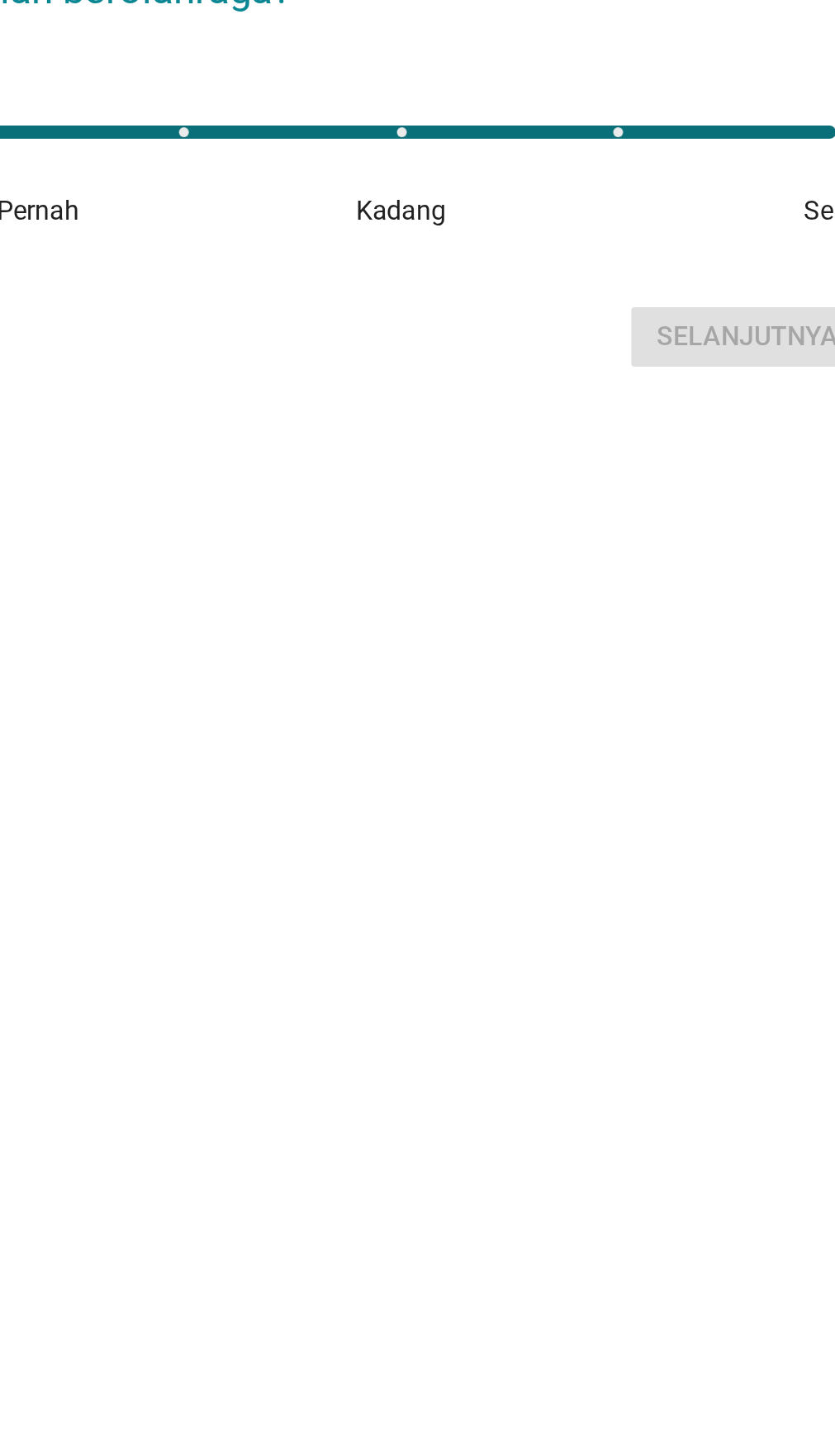
click at [516, 714] on div "1" at bounding box center [418, 710] width 434 height 7
type input "4"
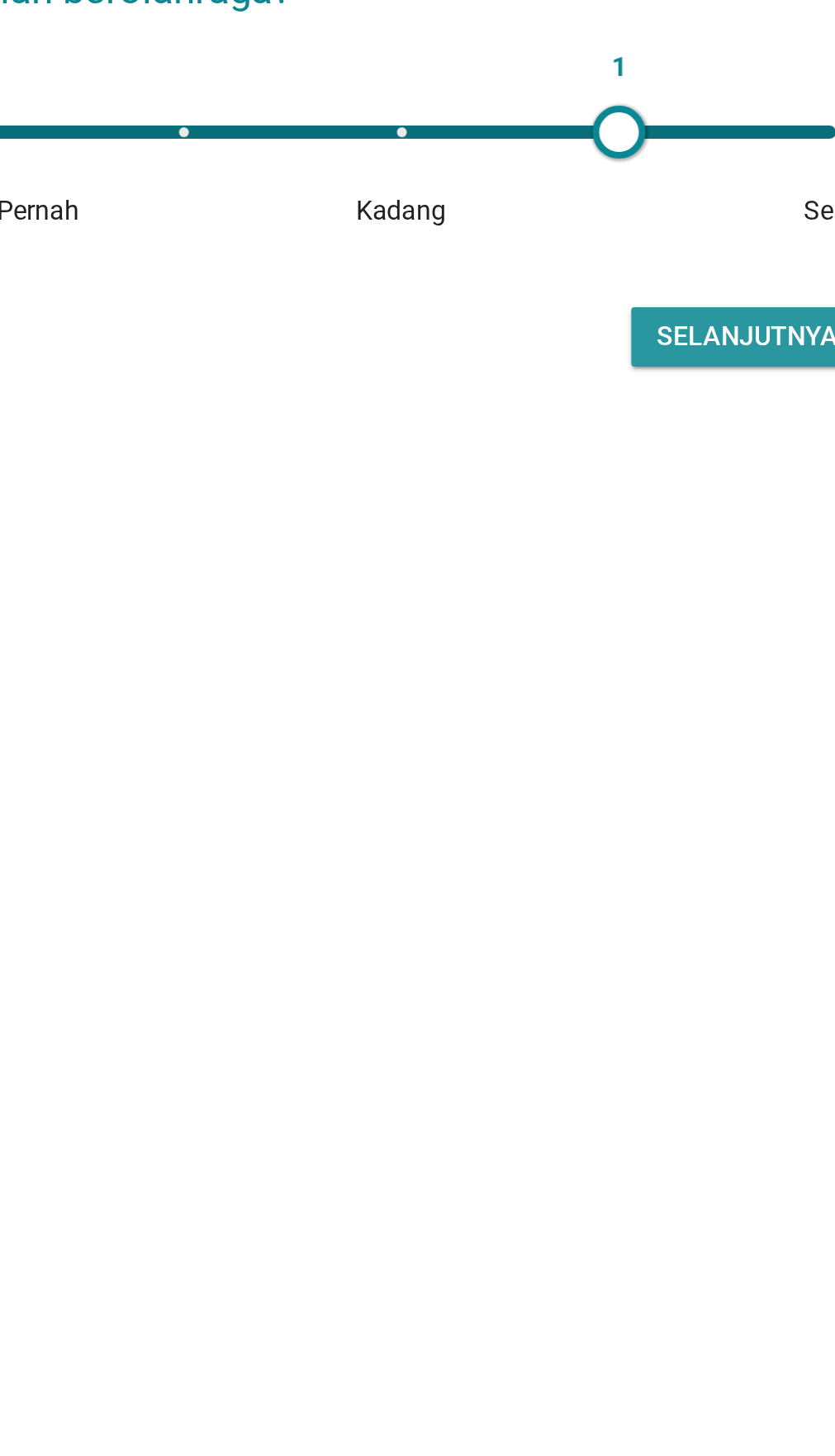
click at [584, 820] on font "Selanjutnya" at bounding box center [590, 812] width 90 height 15
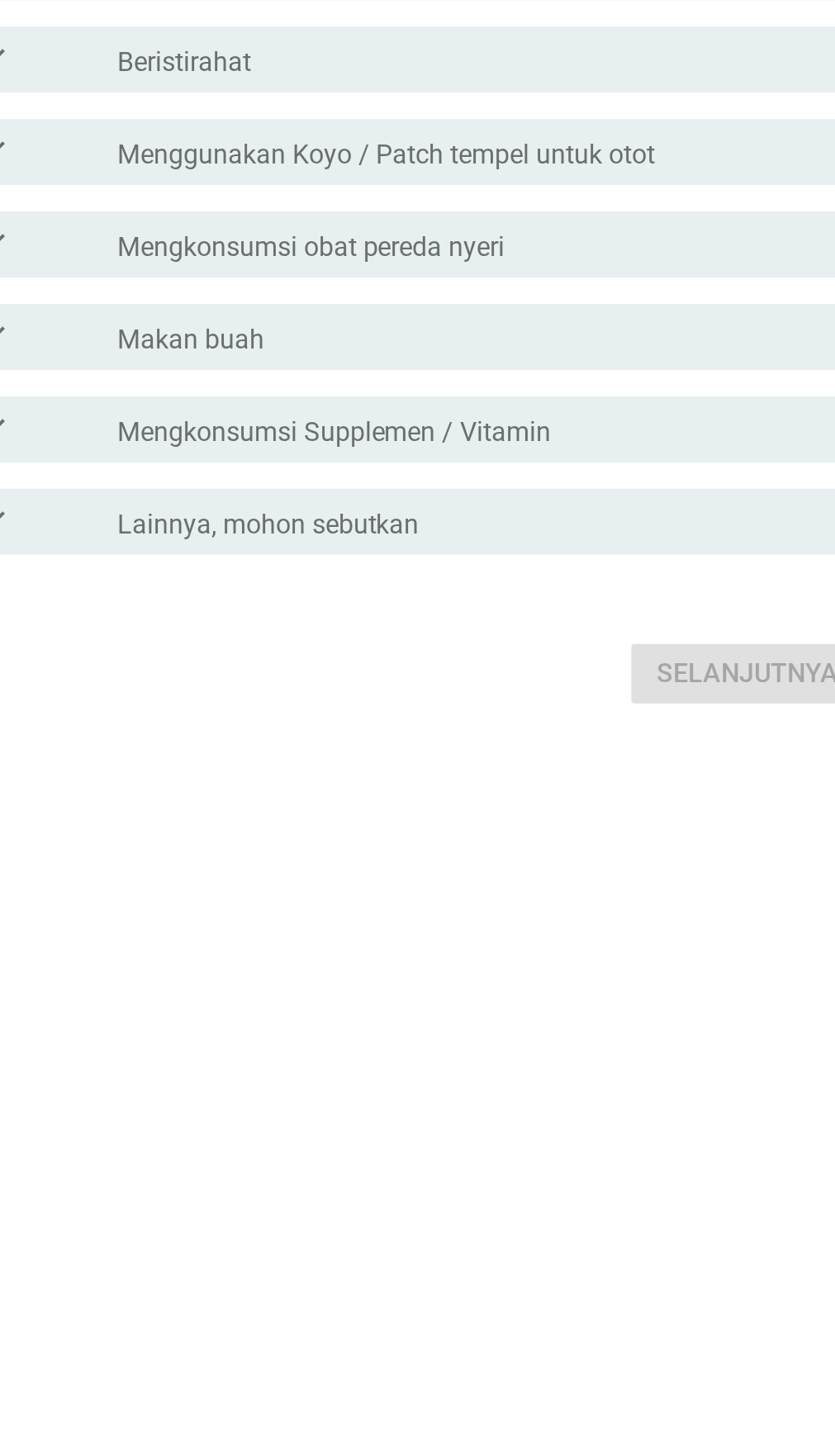
scroll to position [0, 0]
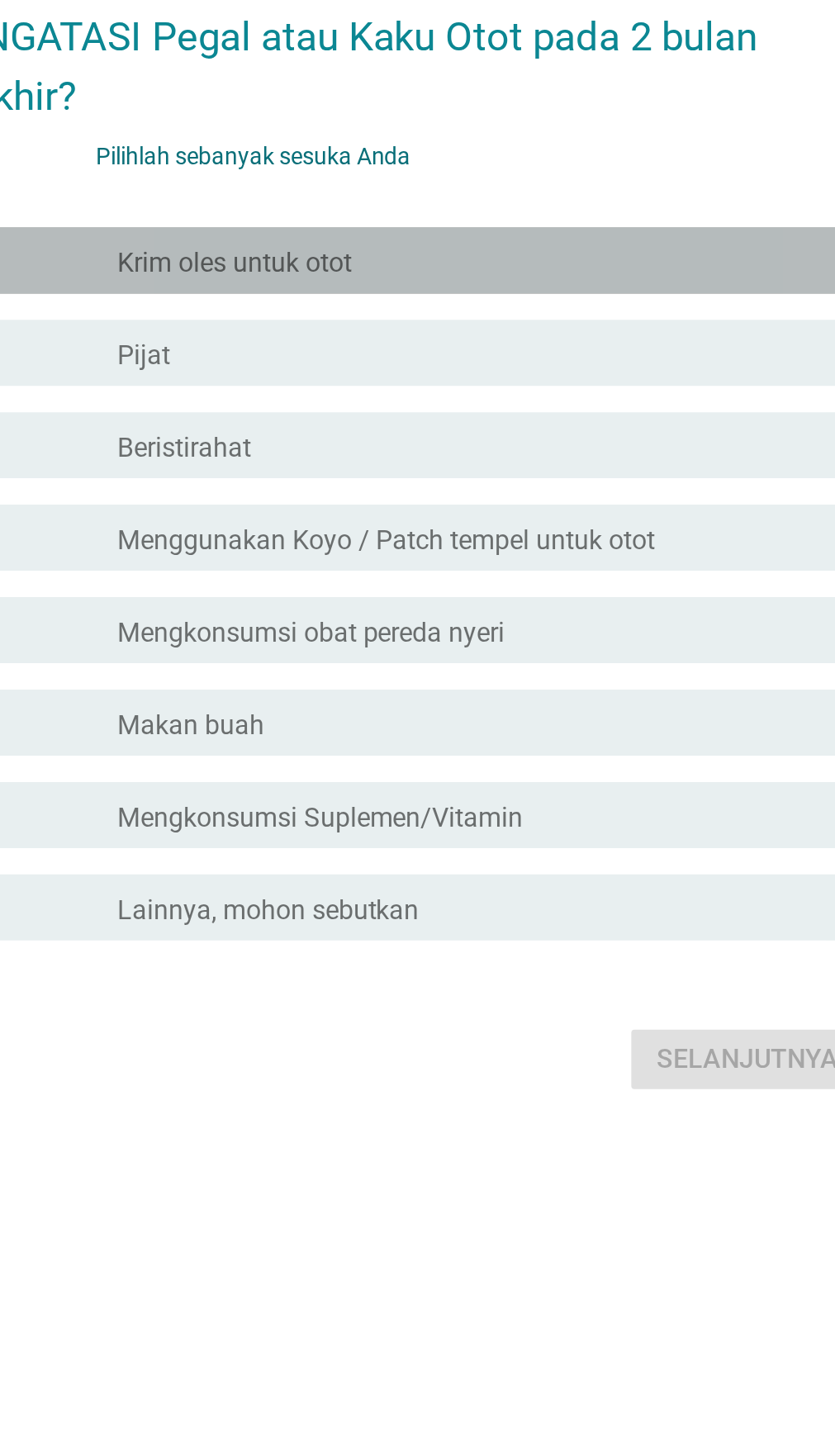
click at [495, 615] on div "garis besar kotak centang kosong Krim oles untuk otot" at bounding box center [460, 604] width 368 height 20
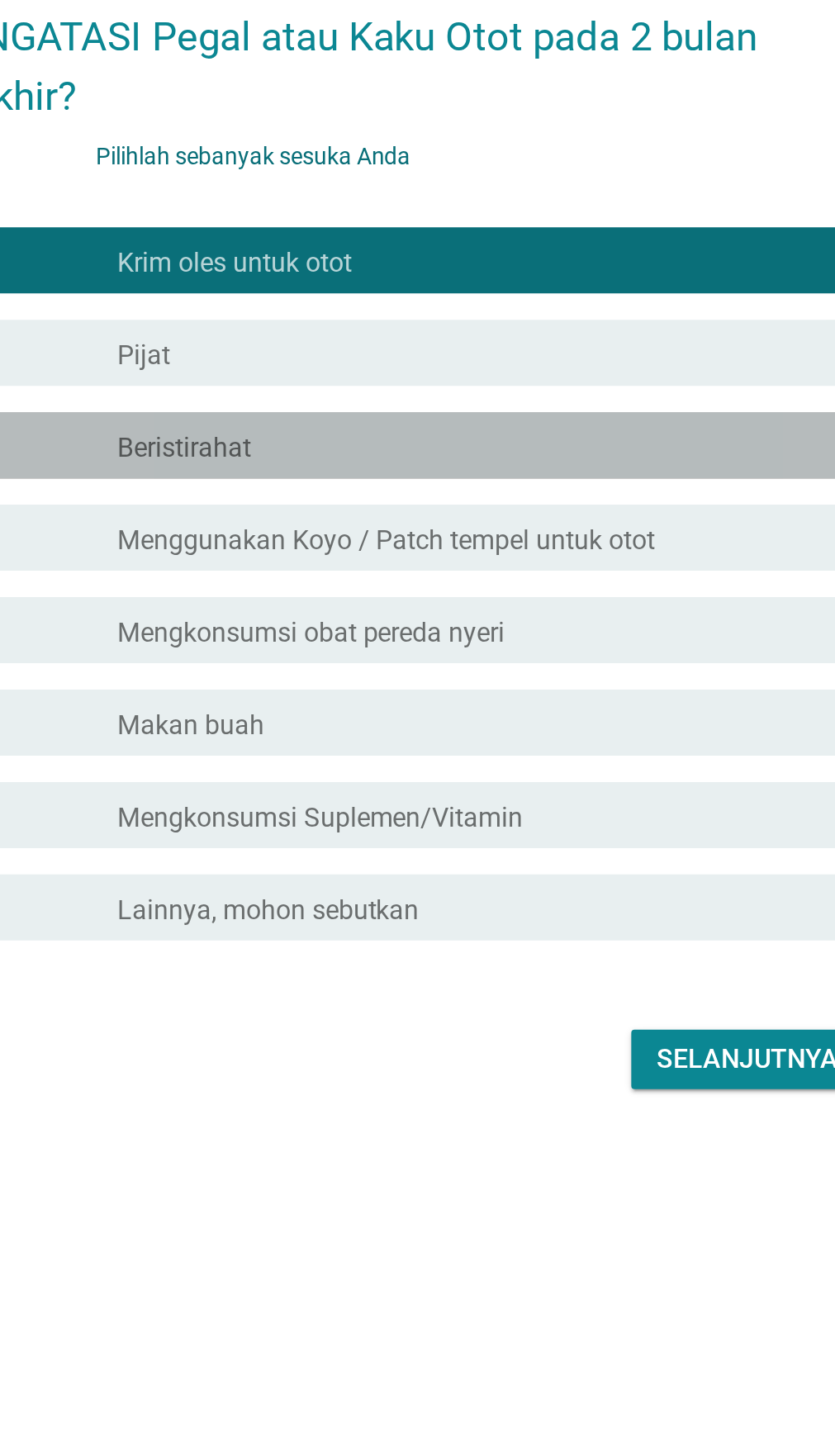
click at [458, 707] on div "garis besar kotak centang kosong Beristirahat" at bounding box center [460, 697] width 368 height 20
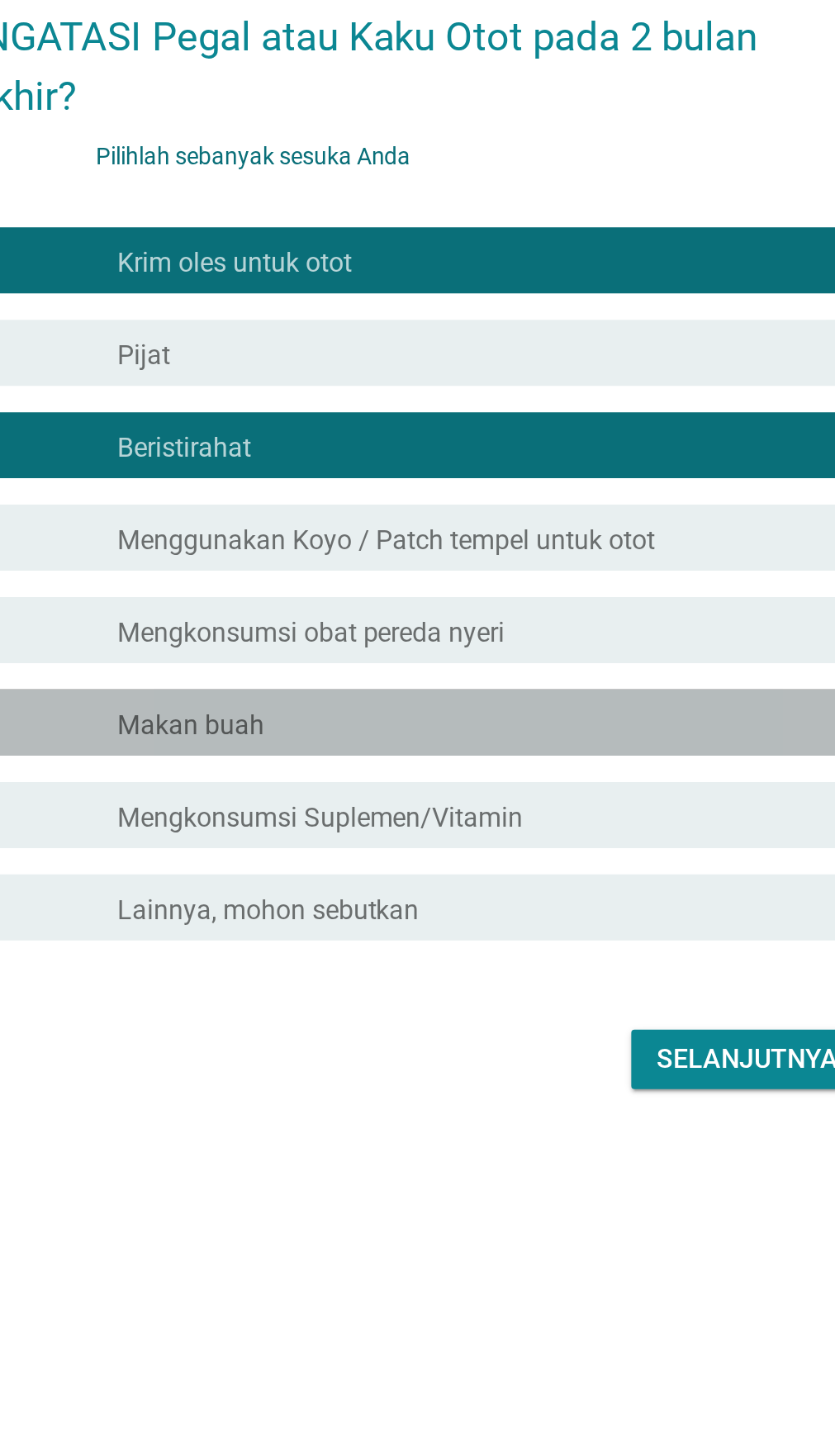
click at [439, 845] on div "garis besar kotak centang kosong Makan buah" at bounding box center [460, 836] width 368 height 20
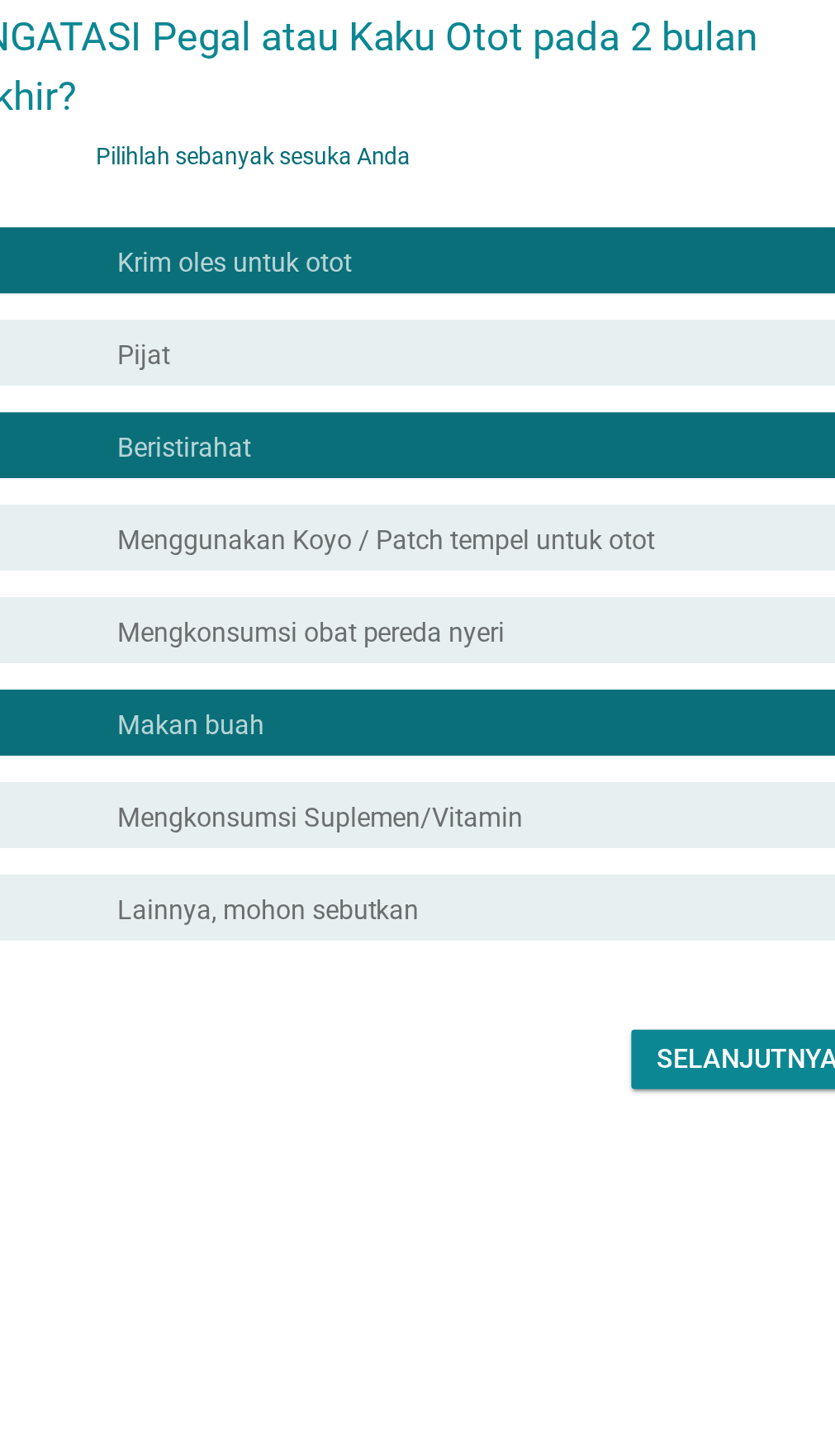
click at [462, 891] on font "Mengkonsumsi Suplemen/Vitamin" at bounding box center [377, 883] width 203 height 15
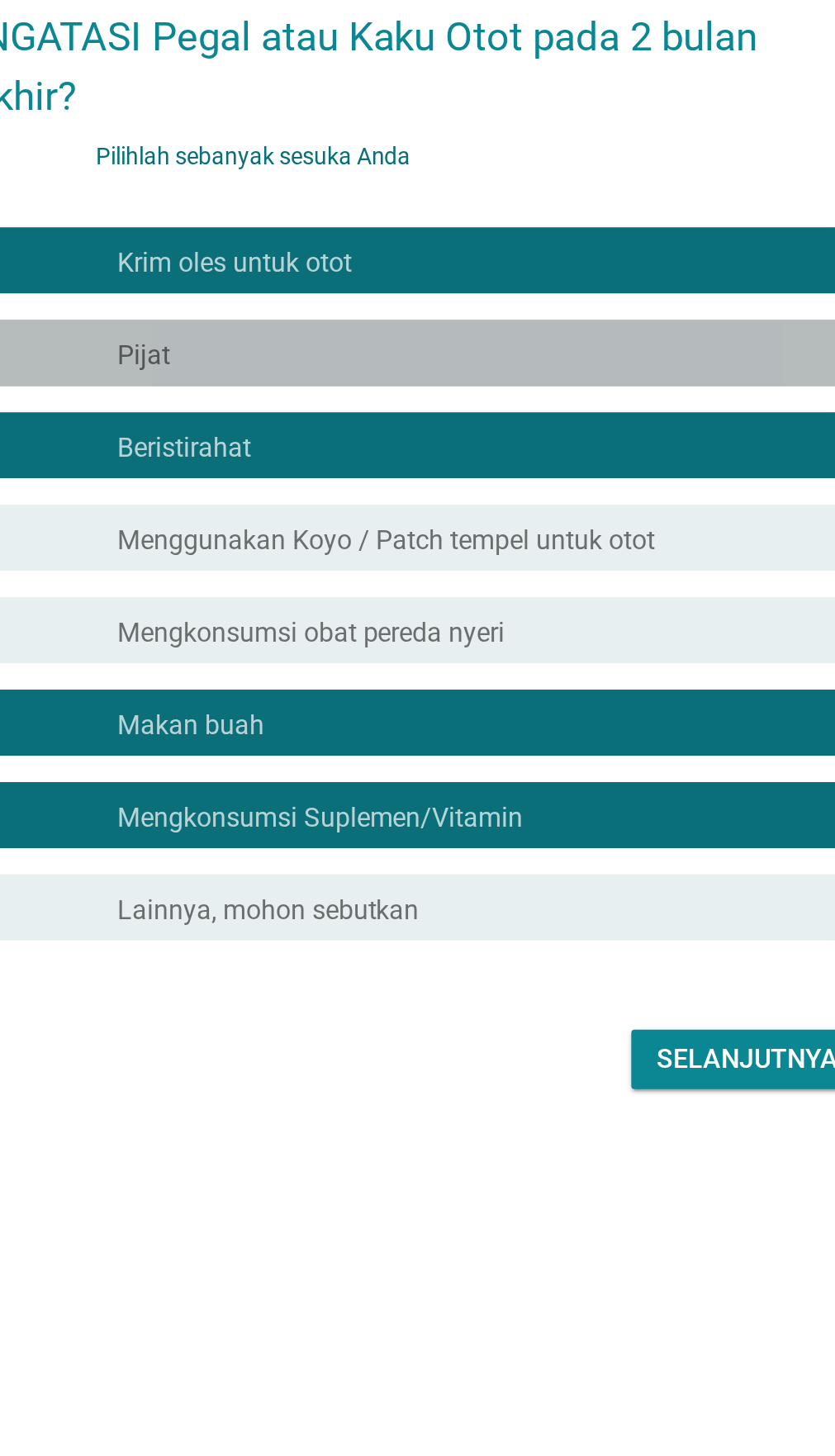
click at [571, 667] on div "memeriksa garis besar kotak centang kosong Pijat" at bounding box center [423, 650] width 467 height 33
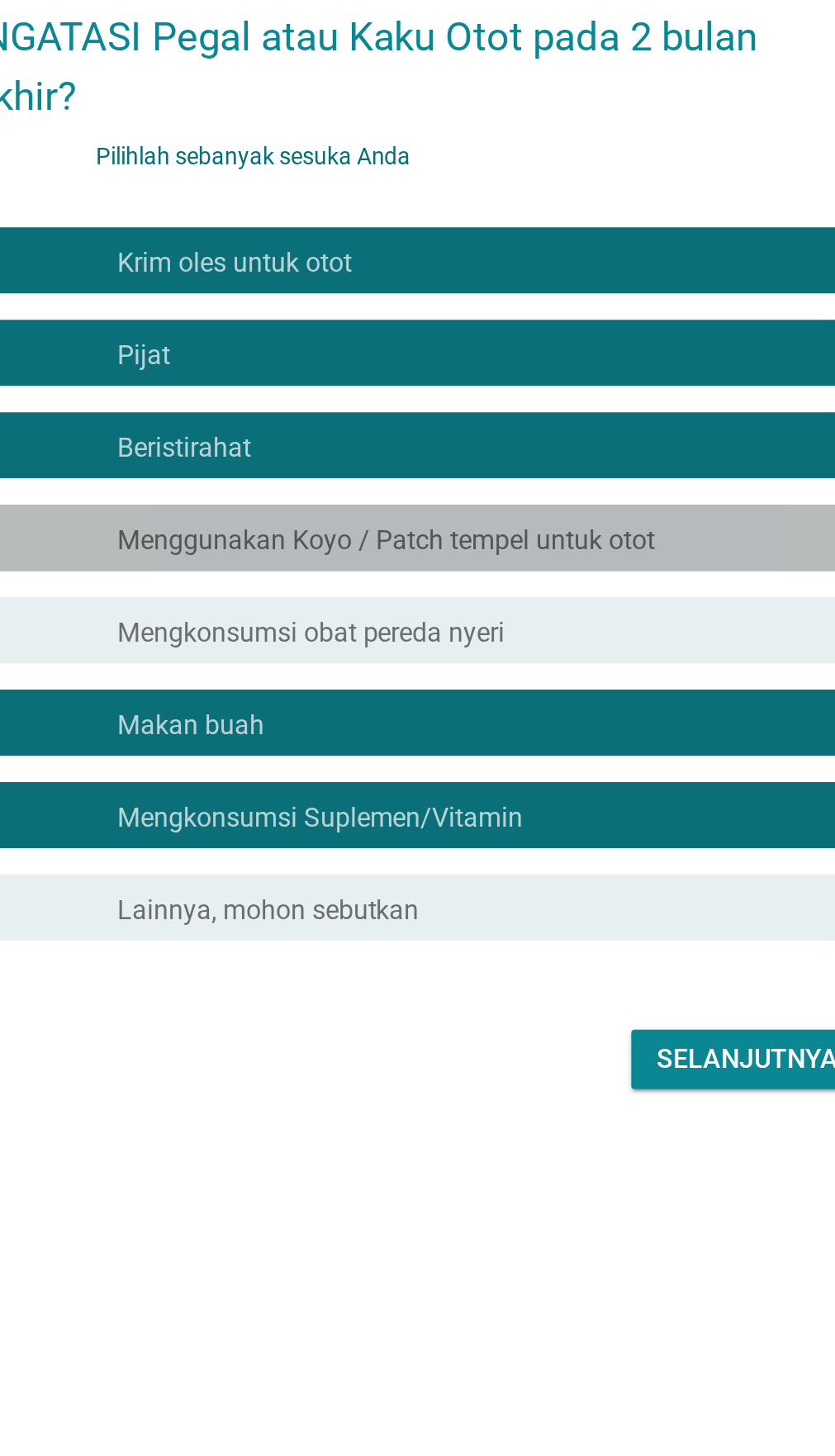
click at [544, 752] on font "Menggunakan Koyo / Patch tempel untuk otot" at bounding box center [410, 744] width 269 height 15
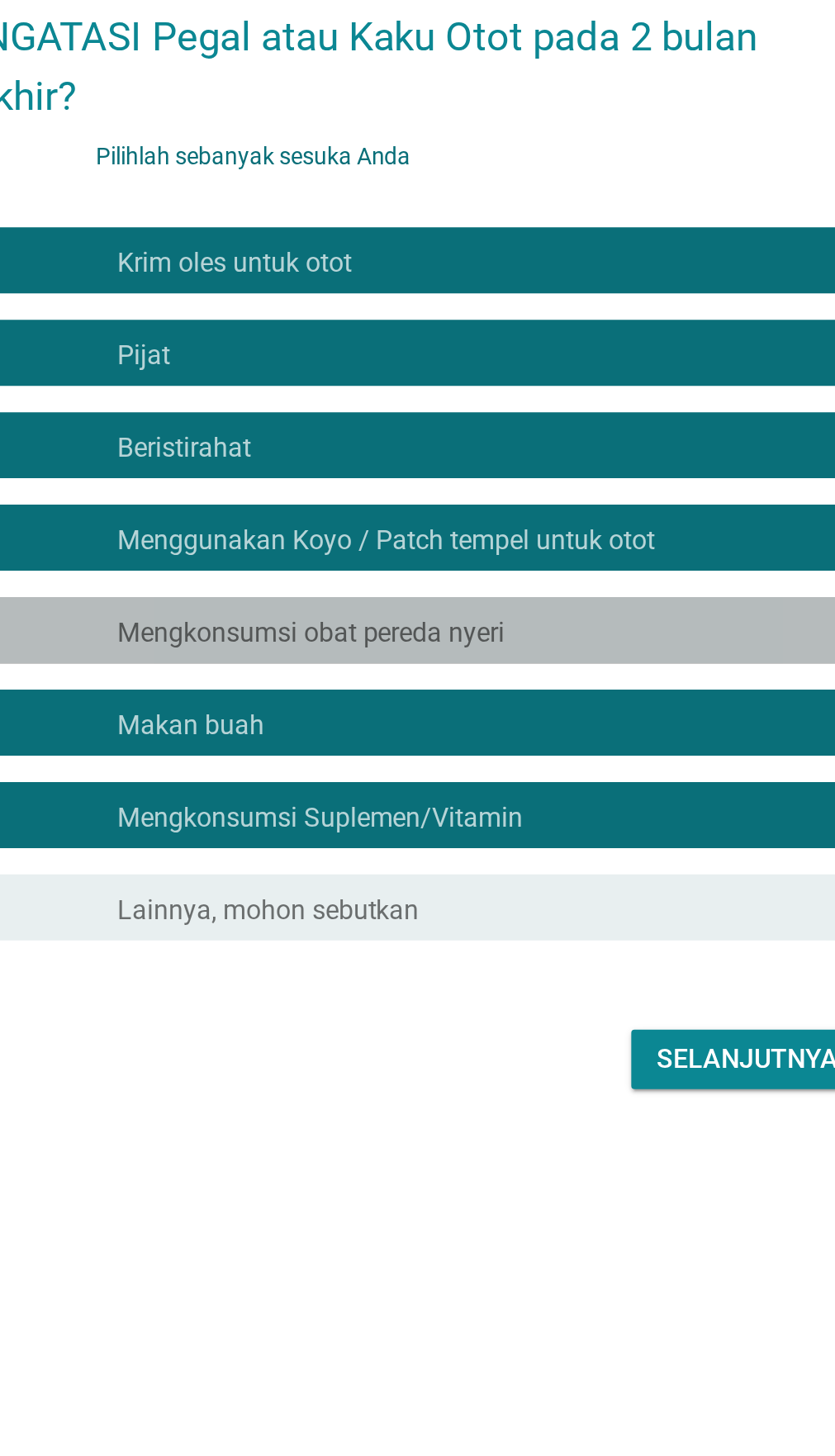
click at [506, 806] on div "memeriksa garis besar kotak centang kosong Mengkonsumsi obat pereda nyeri" at bounding box center [423, 789] width 467 height 33
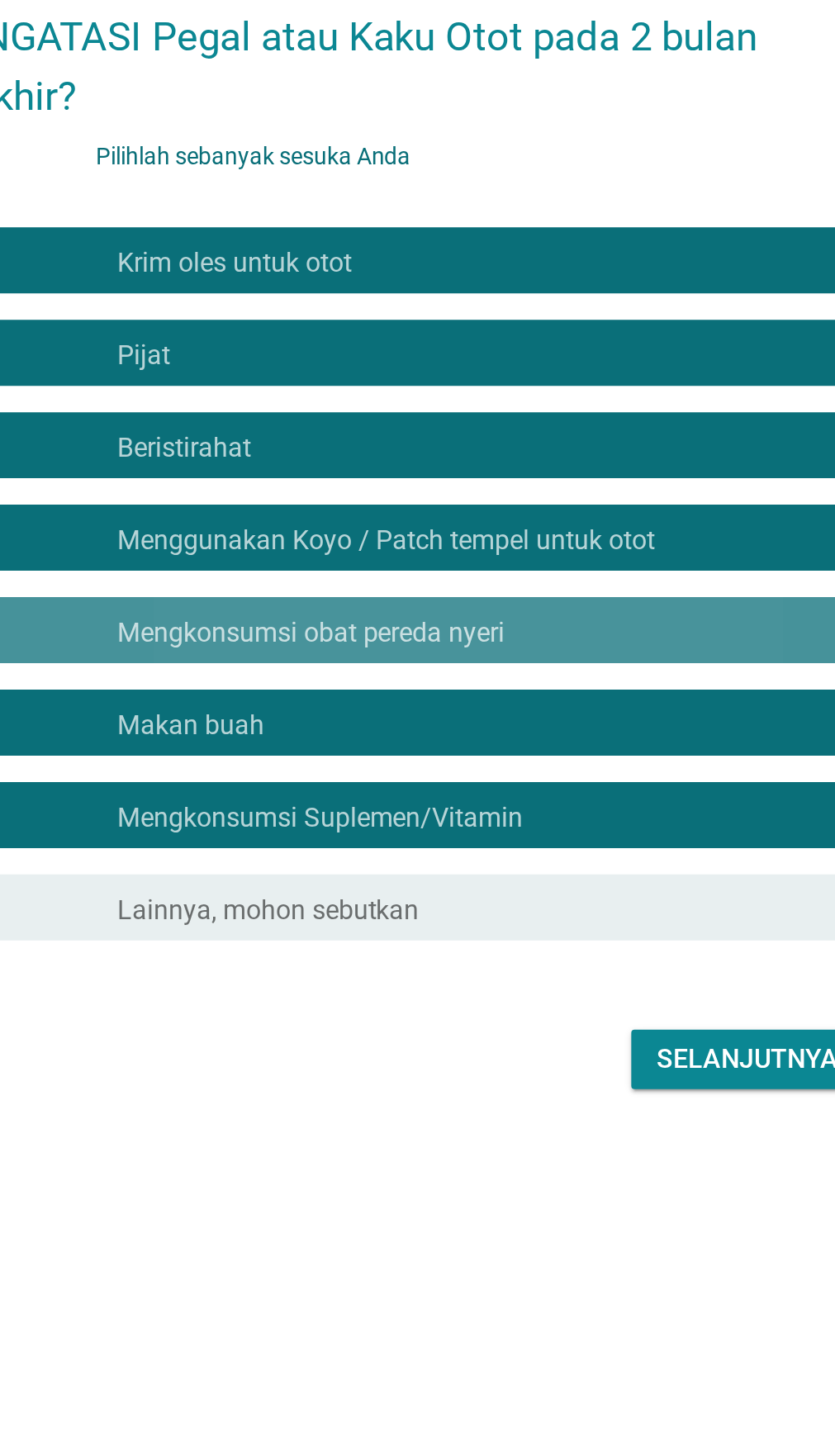
click at [510, 799] on div "garis besar kotak centang kosong Mengkonsumsi obat pereda nyeri" at bounding box center [460, 789] width 368 height 20
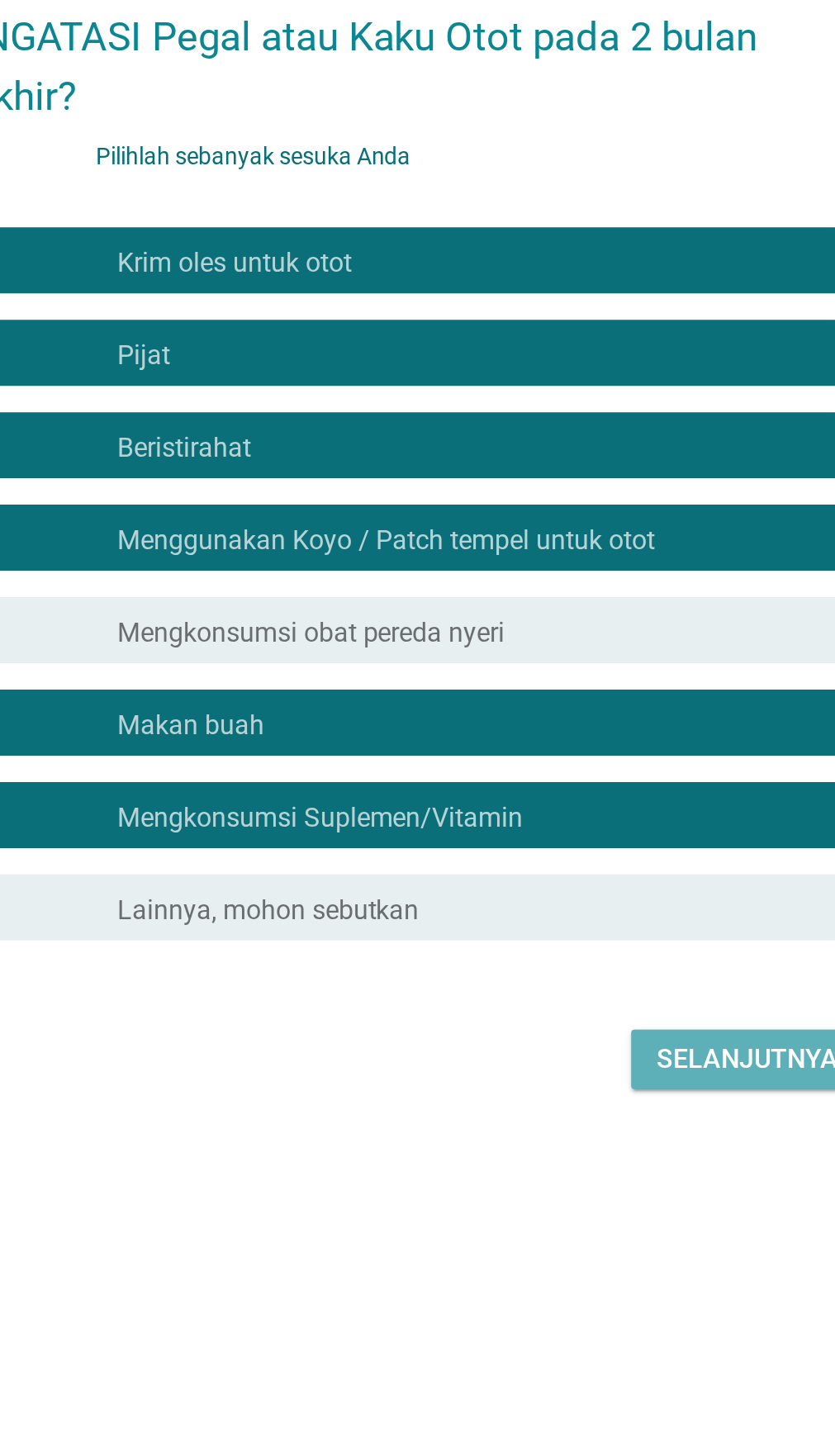
click at [578, 1012] on font "Selanjutnya" at bounding box center [590, 1003] width 90 height 15
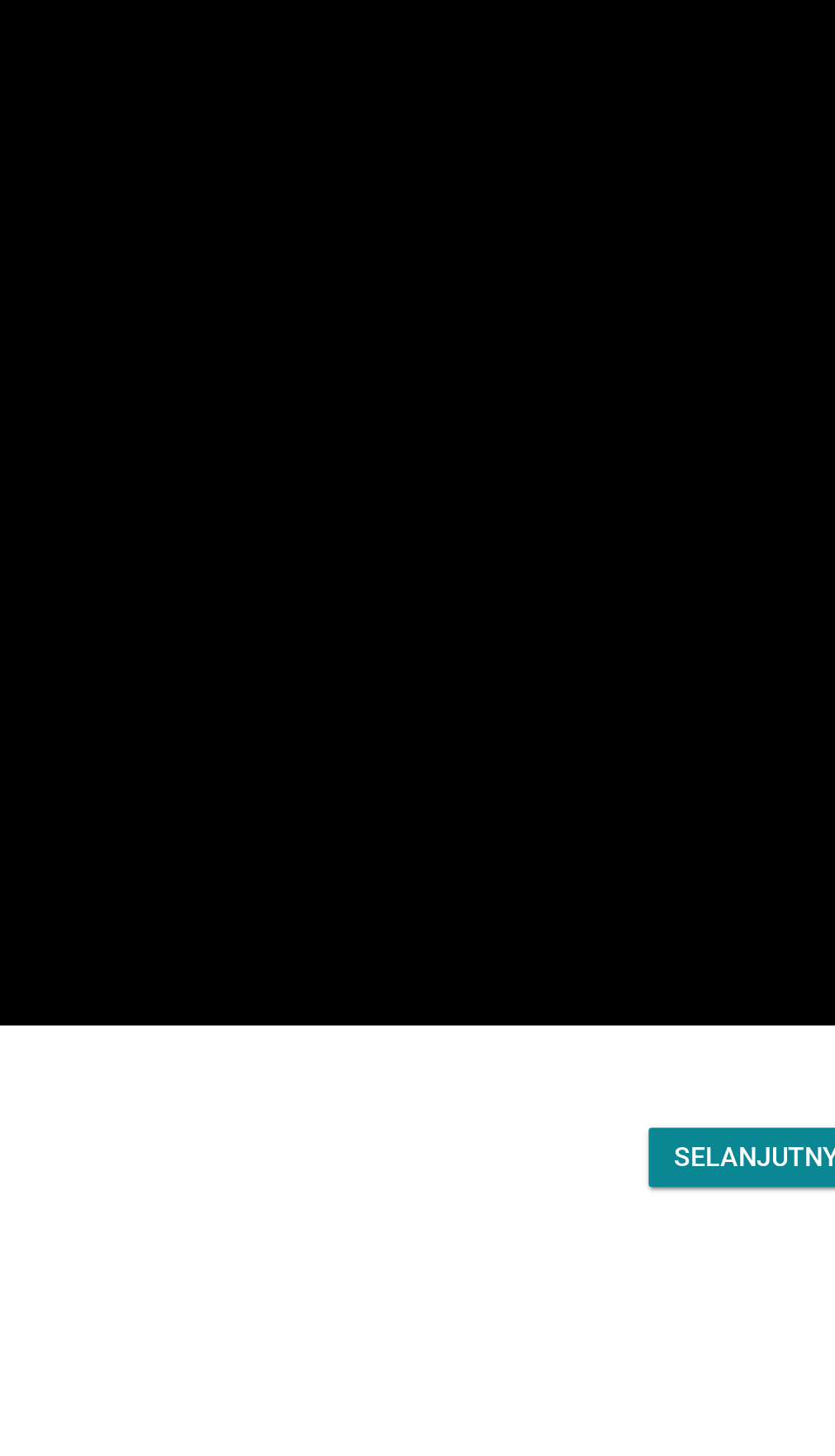
scroll to position [130, 0]
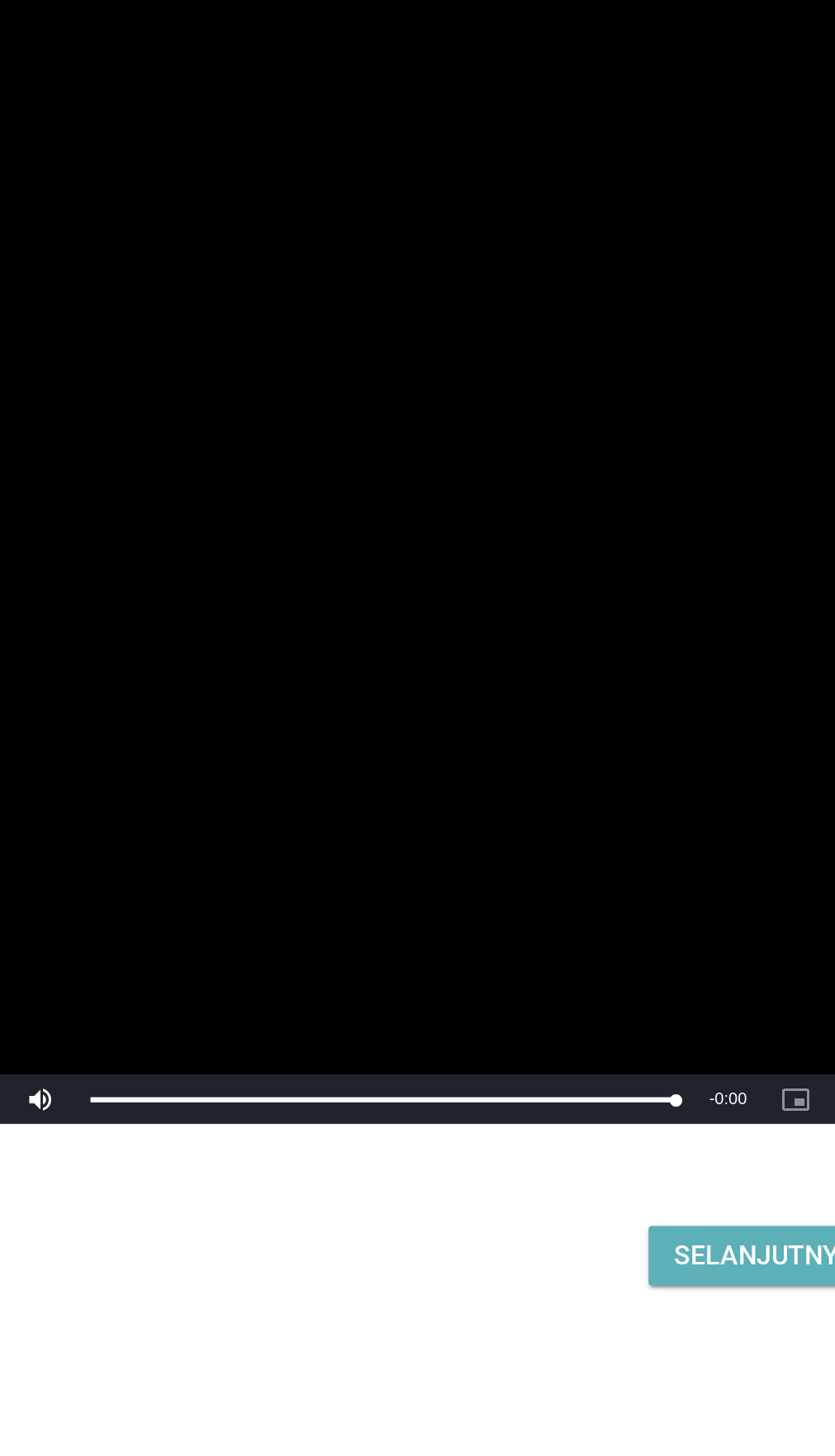
click at [577, 1106] on font "Selanjutnya" at bounding box center [590, 1103] width 90 height 15
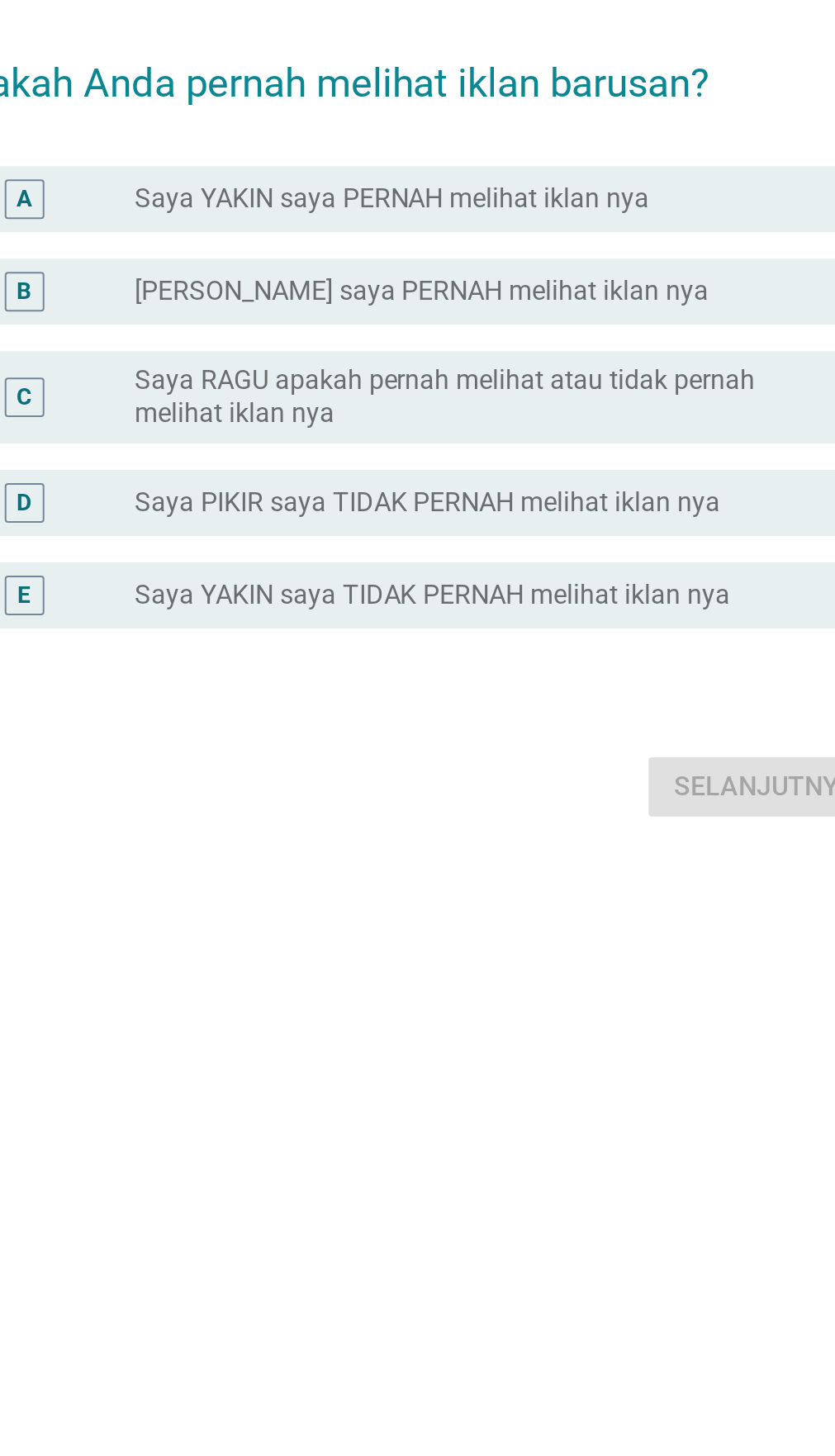
scroll to position [0, 0]
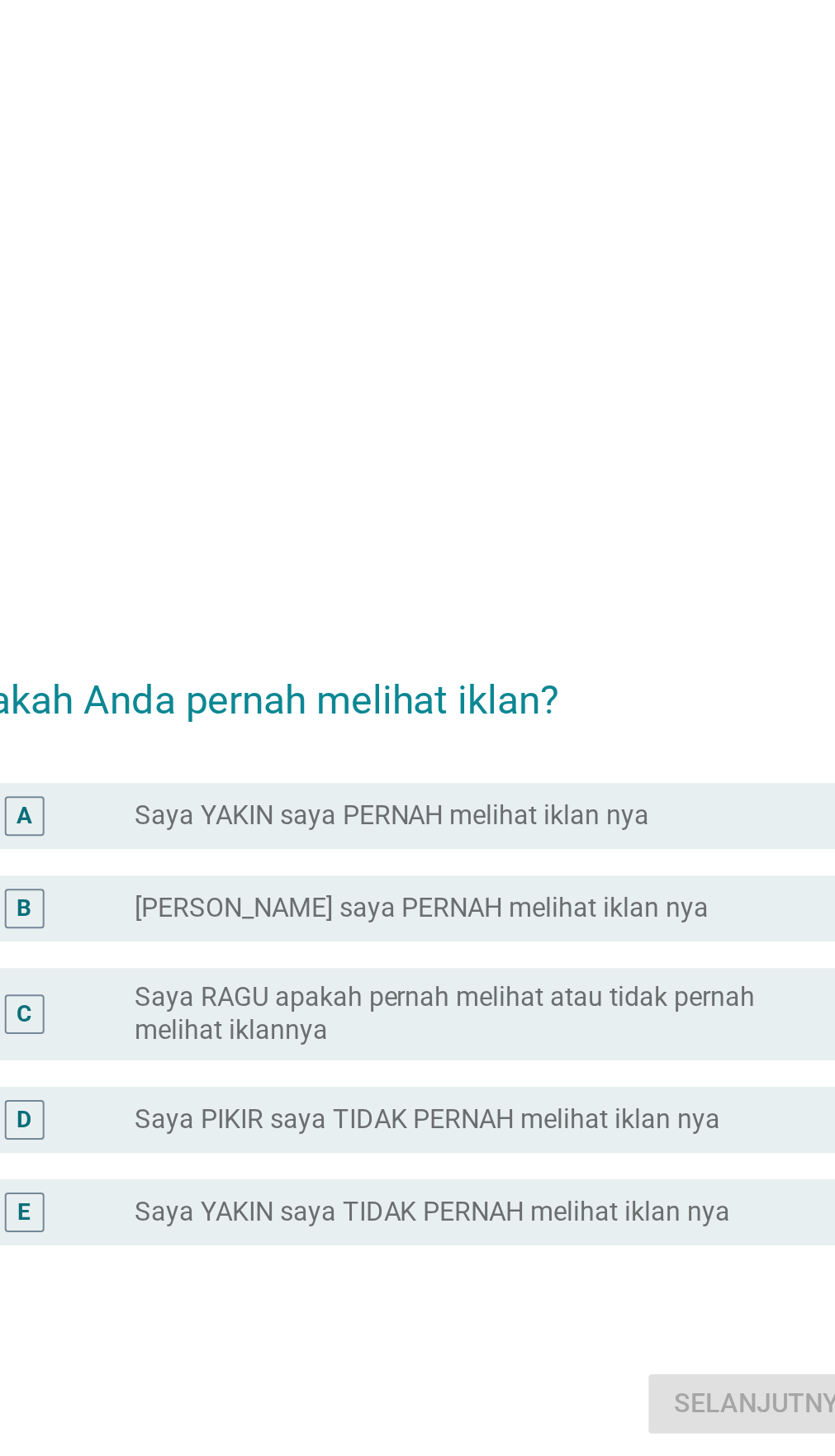
click at [506, 623] on font "Saya YAKIN saya PERNAH melihat iklan nya" at bounding box center [405, 616] width 258 height 15
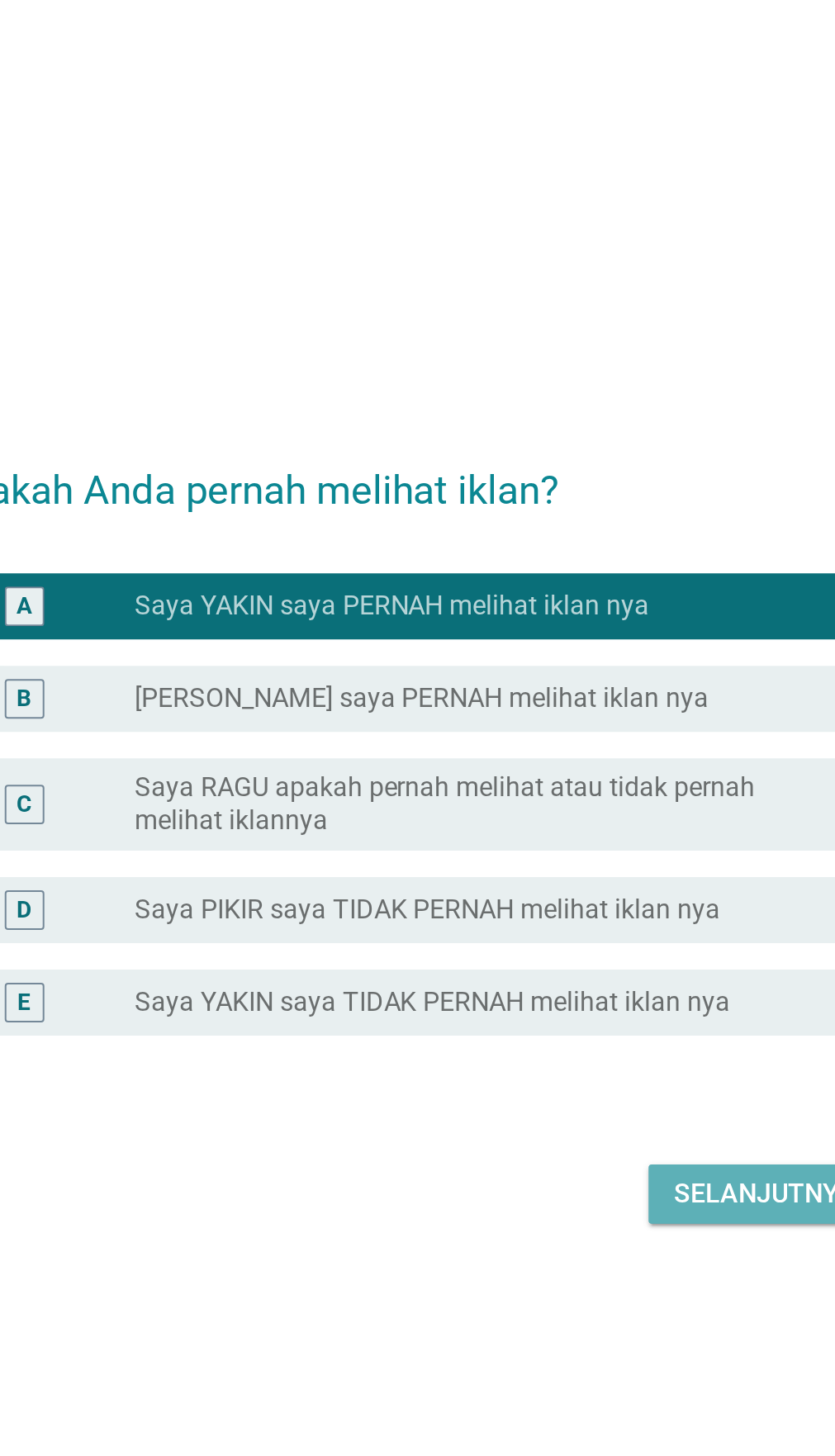
click at [568, 917] on font "Selanjutnya" at bounding box center [590, 909] width 90 height 15
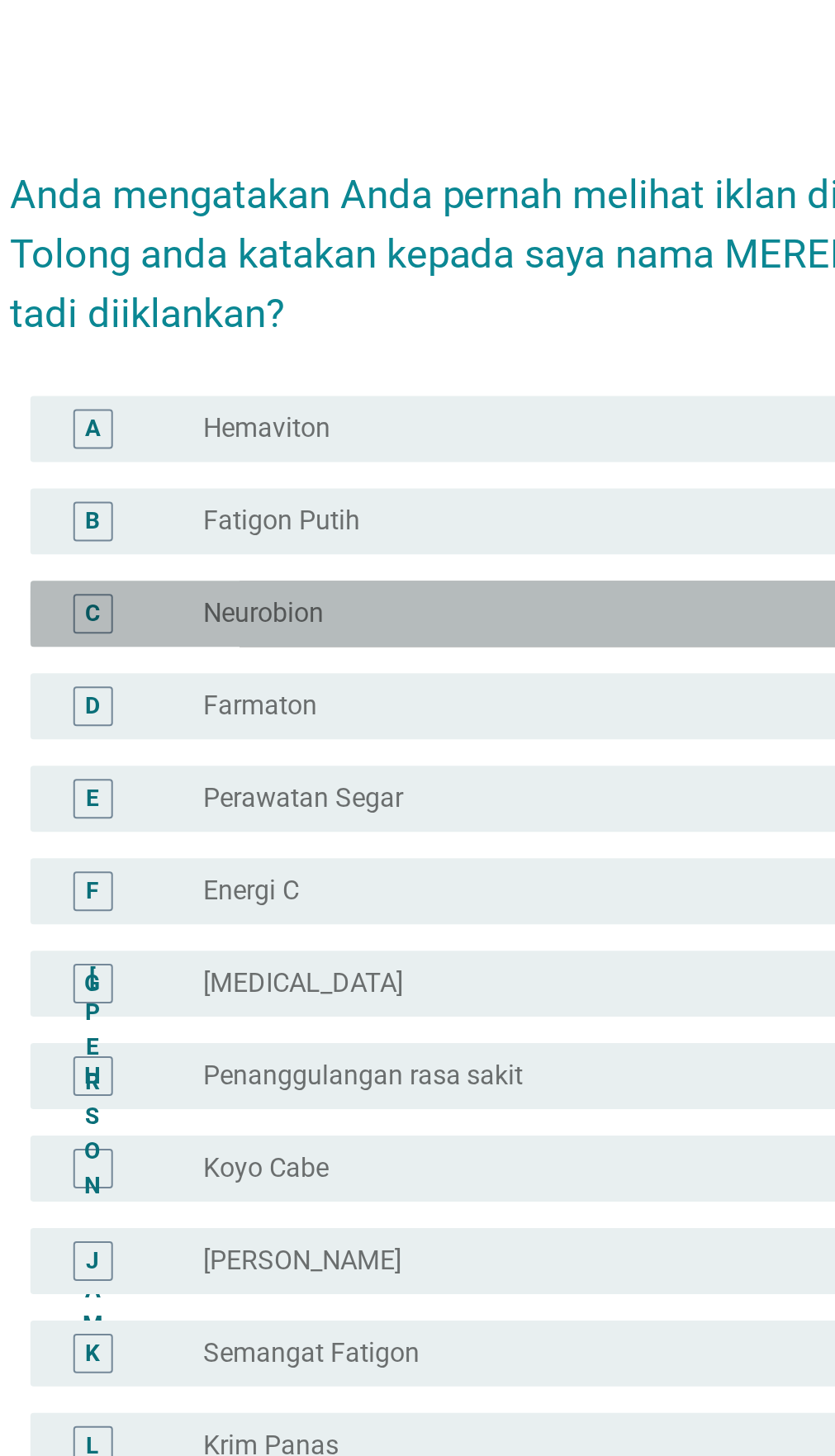
click at [411, 545] on div "tombol radio tidak dicentang Neurobion" at bounding box center [453, 536] width 354 height 16
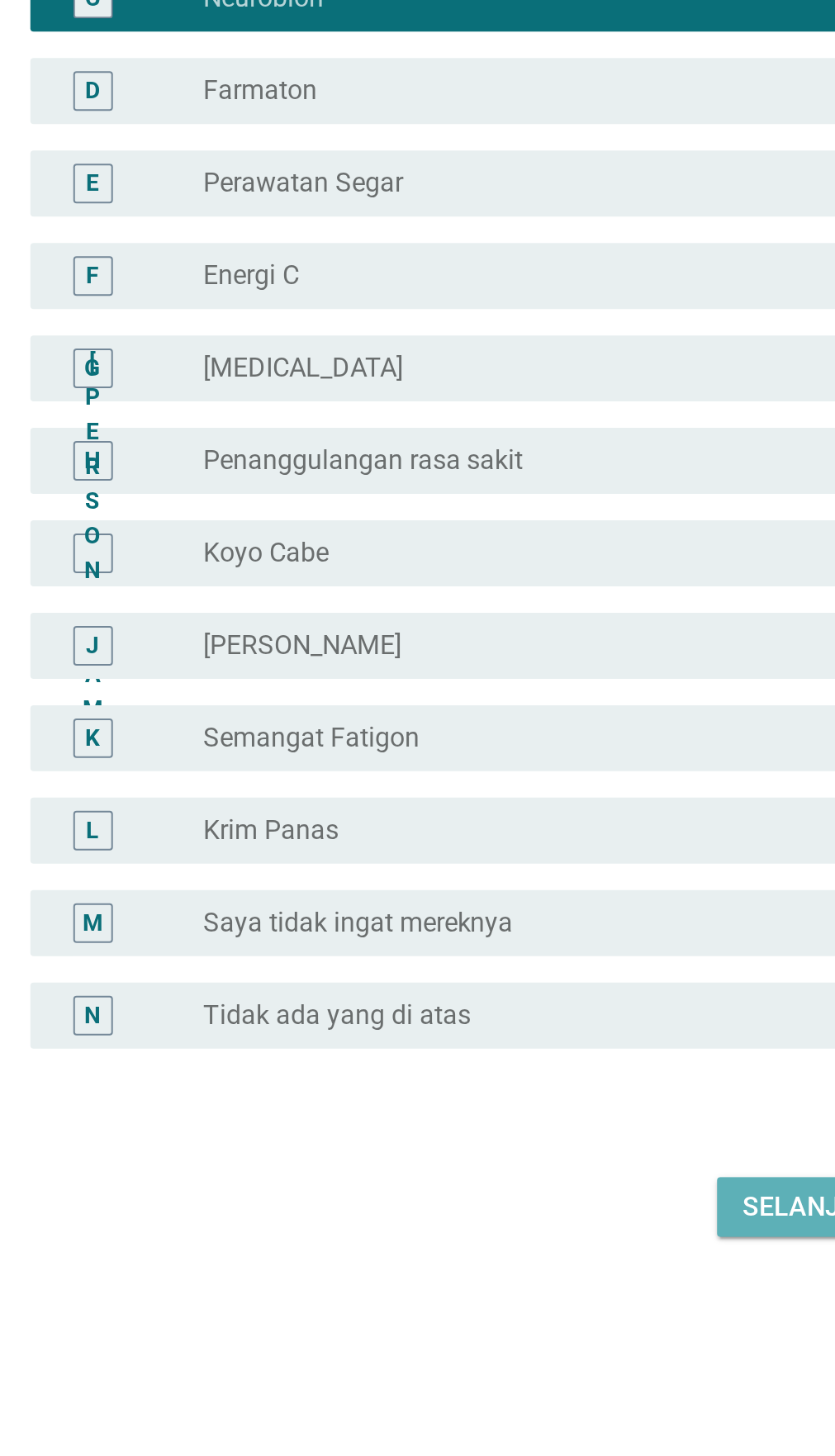
click at [550, 1149] on font "Selanjutnya" at bounding box center [590, 1140] width 90 height 15
